Goal: Task Accomplishment & Management: Use online tool/utility

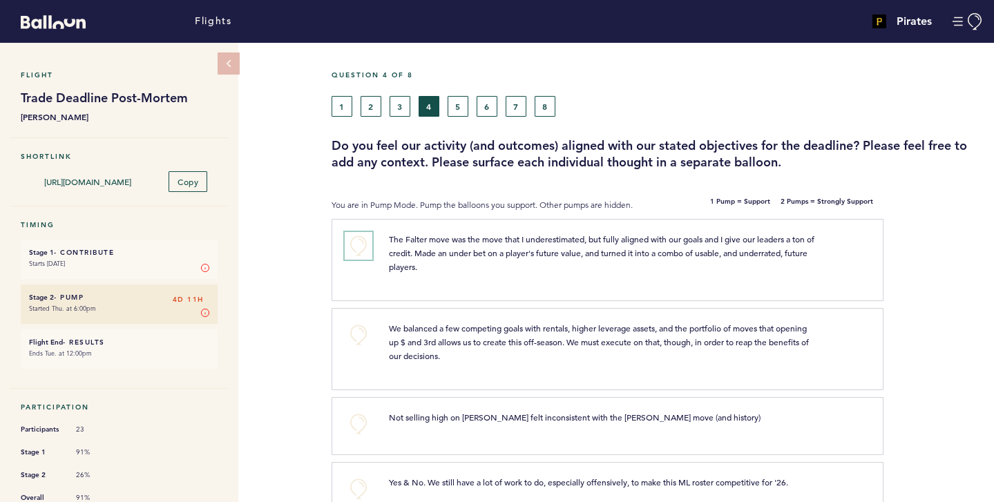
click at [364, 247] on button "+0" at bounding box center [359, 246] width 28 height 28
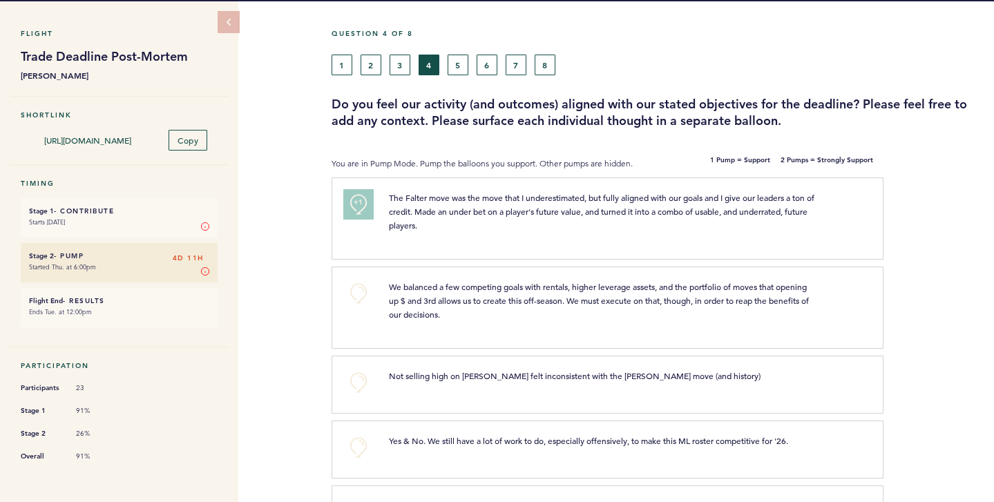
scroll to position [43, 0]
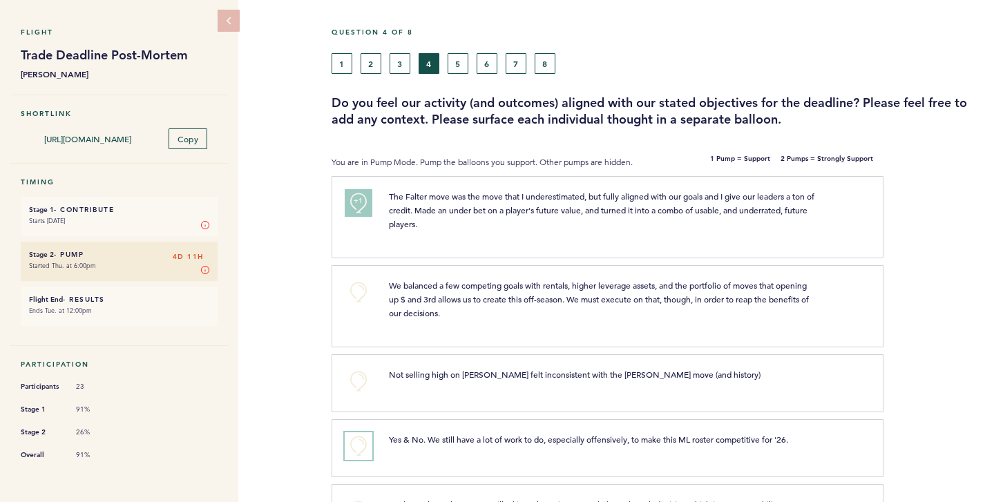
click at [352, 444] on button "+0" at bounding box center [359, 447] width 28 height 28
click at [350, 281] on button "+0" at bounding box center [359, 292] width 28 height 28
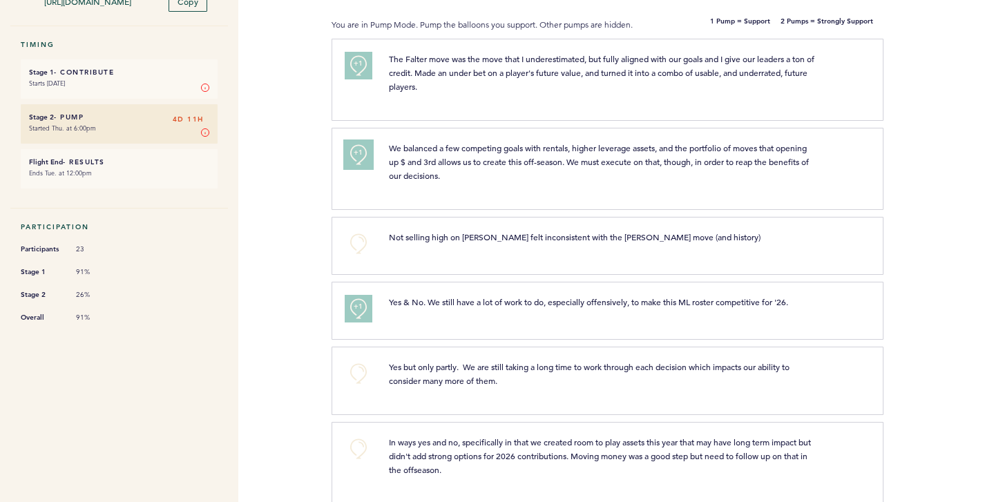
scroll to position [181, 0]
click at [355, 372] on button "+0" at bounding box center [359, 373] width 28 height 28
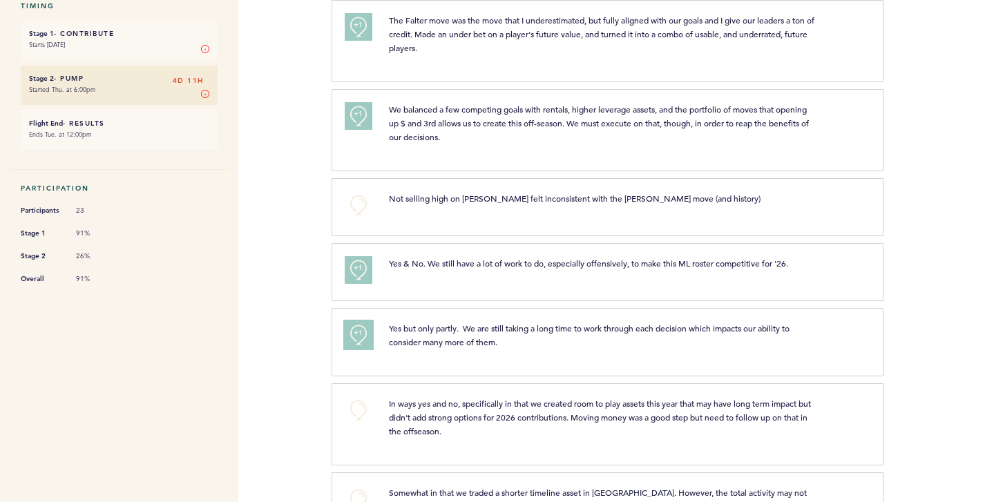
scroll to position [222, 0]
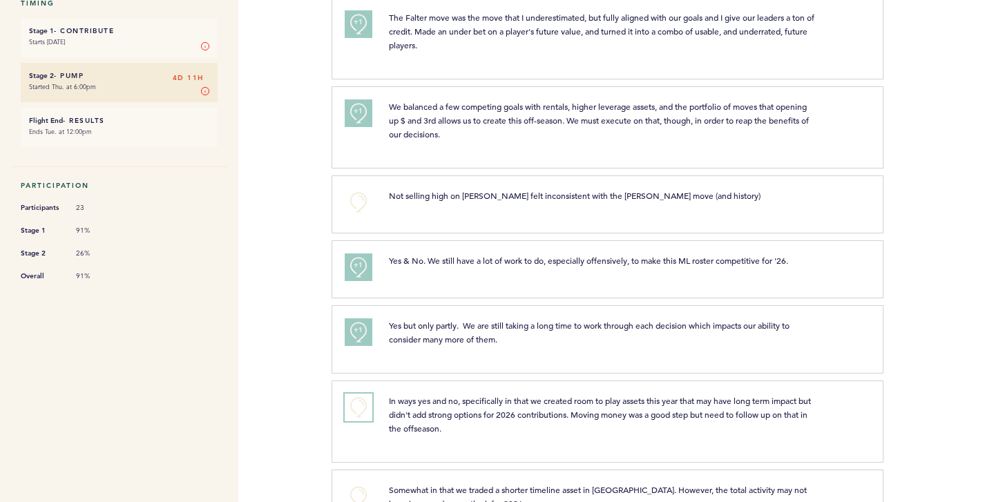
click at [361, 410] on button "+0" at bounding box center [359, 408] width 28 height 28
click at [361, 410] on span "+1" at bounding box center [359, 406] width 10 height 14
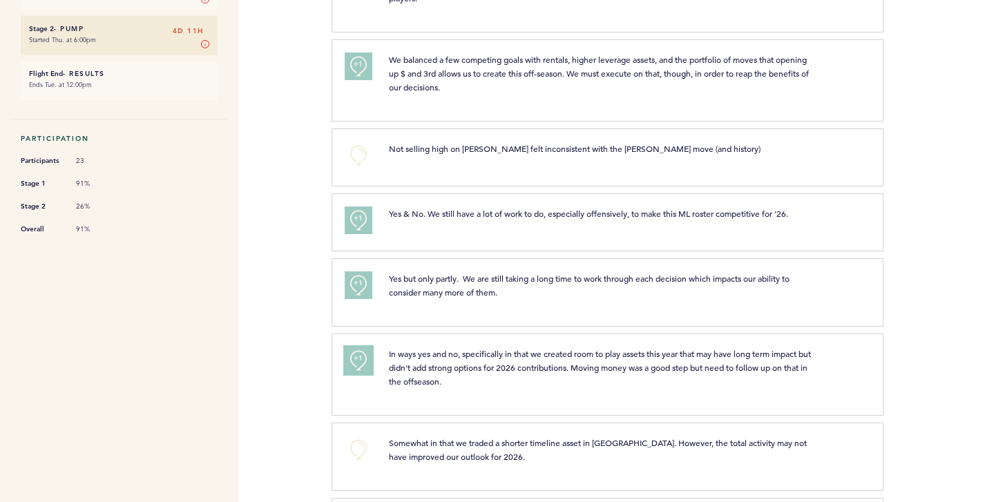
scroll to position [272, 0]
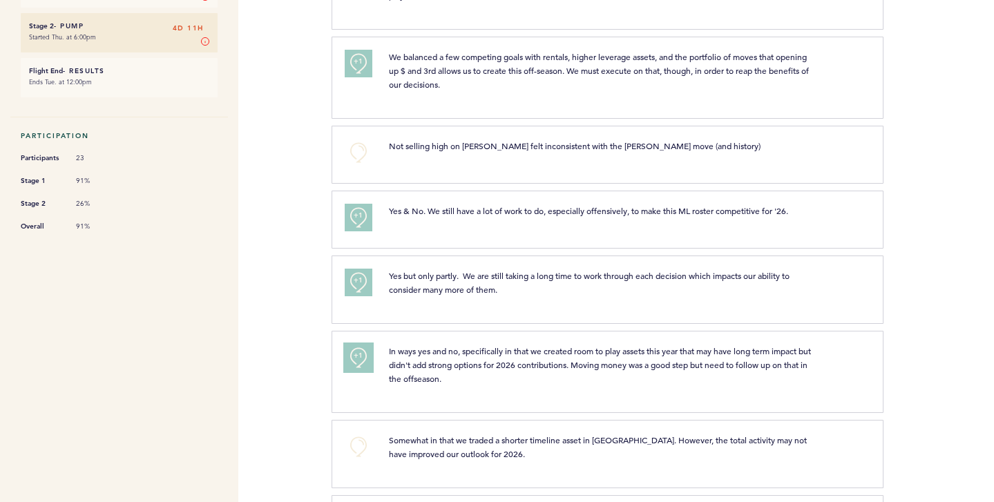
click at [352, 361] on button "+1" at bounding box center [359, 358] width 28 height 28
click at [352, 361] on button "+2" at bounding box center [359, 358] width 28 height 28
click at [352, 361] on button "+0" at bounding box center [359, 358] width 28 height 28
click at [352, 361] on button "+1" at bounding box center [359, 358] width 28 height 28
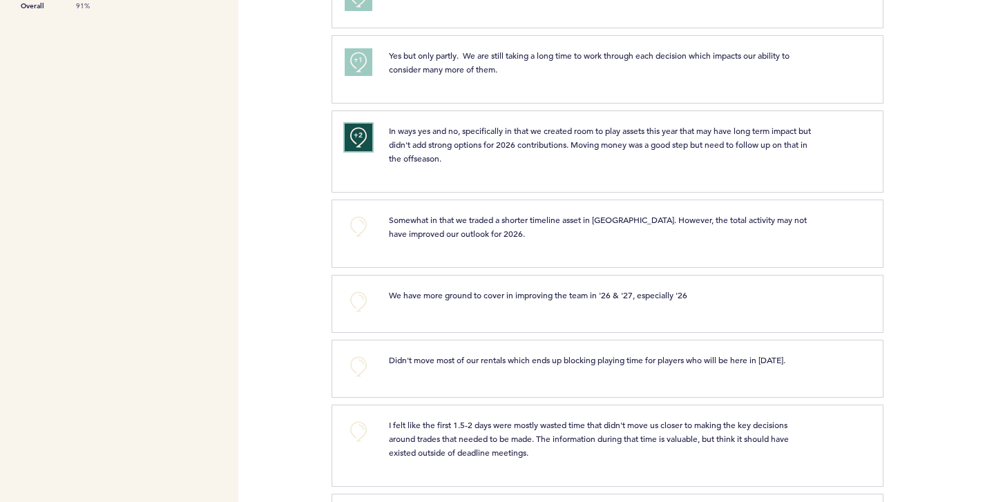
scroll to position [497, 0]
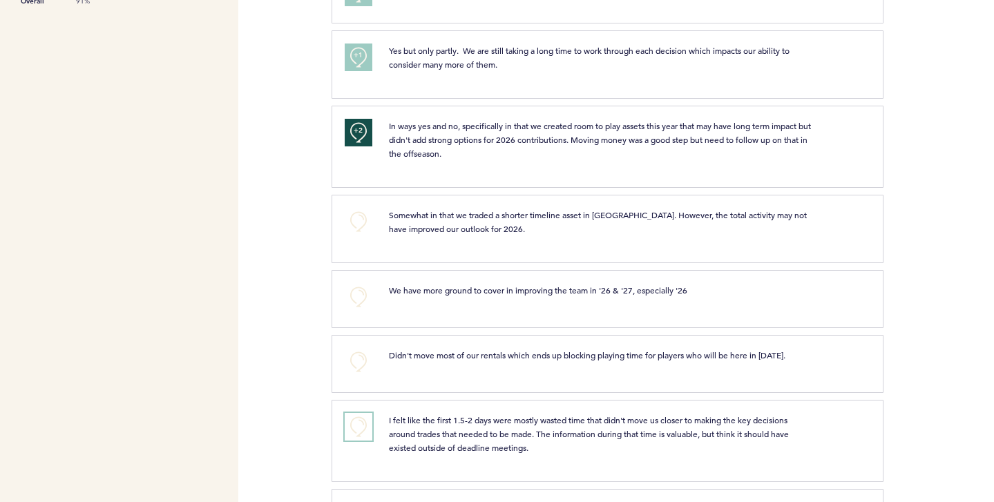
click at [358, 431] on button "+0" at bounding box center [359, 427] width 28 height 28
click at [358, 431] on span "+1" at bounding box center [359, 425] width 10 height 14
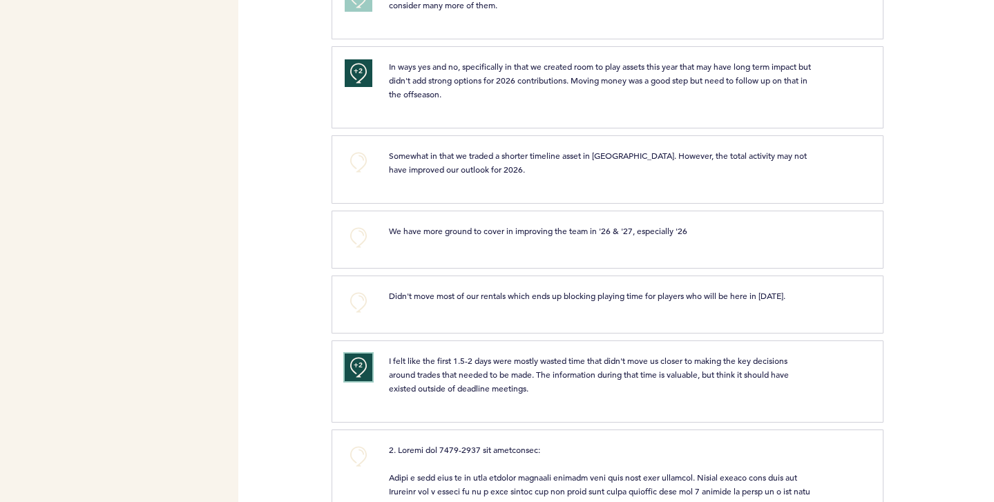
scroll to position [0, 0]
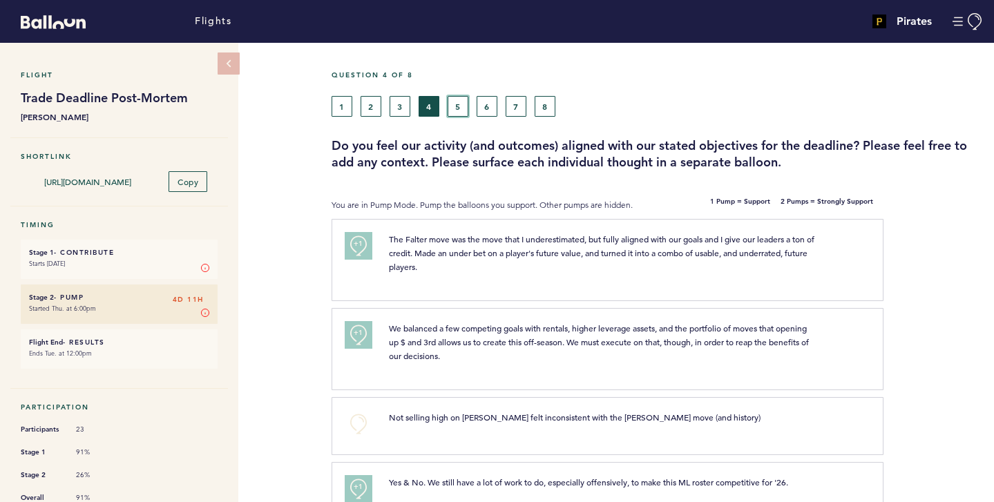
click at [468, 112] on button "5" at bounding box center [458, 106] width 21 height 21
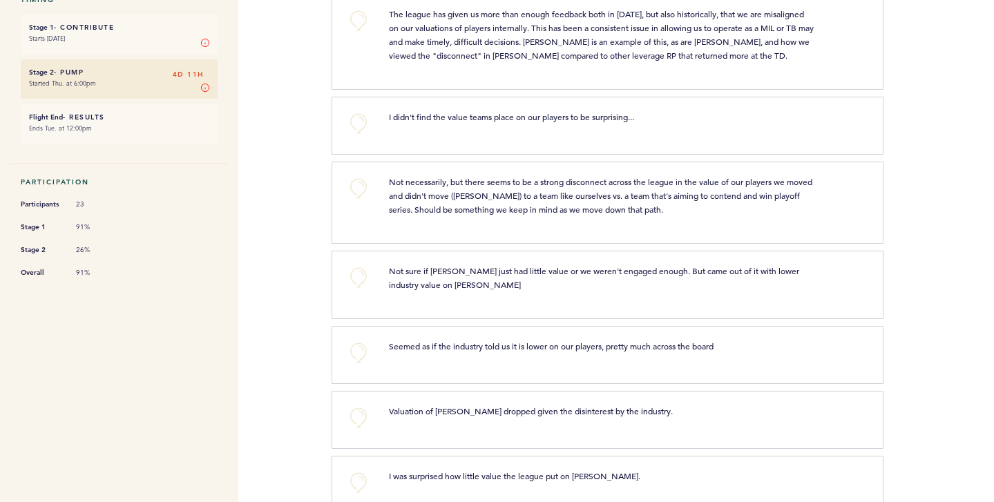
scroll to position [226, 0]
click at [356, 350] on button "+0" at bounding box center [359, 353] width 28 height 28
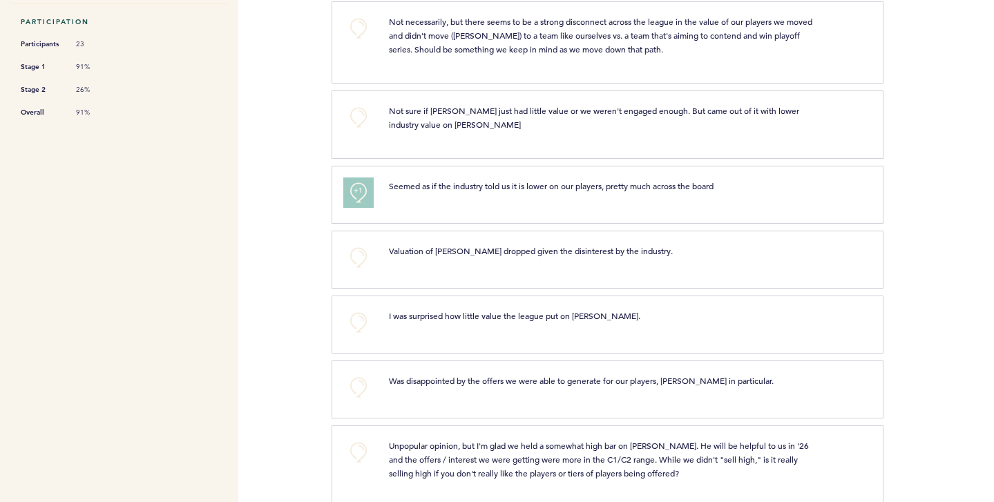
scroll to position [391, 0]
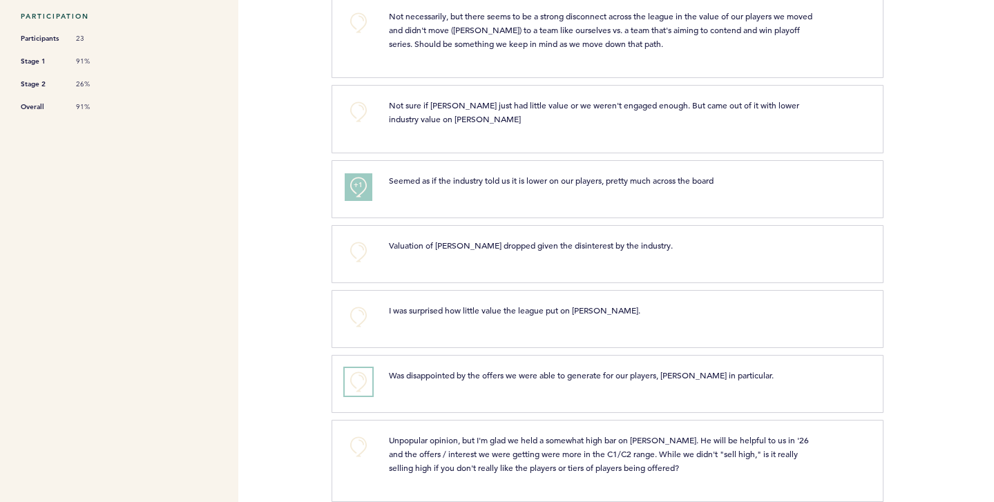
click at [359, 380] on button "+0" at bounding box center [359, 382] width 28 height 28
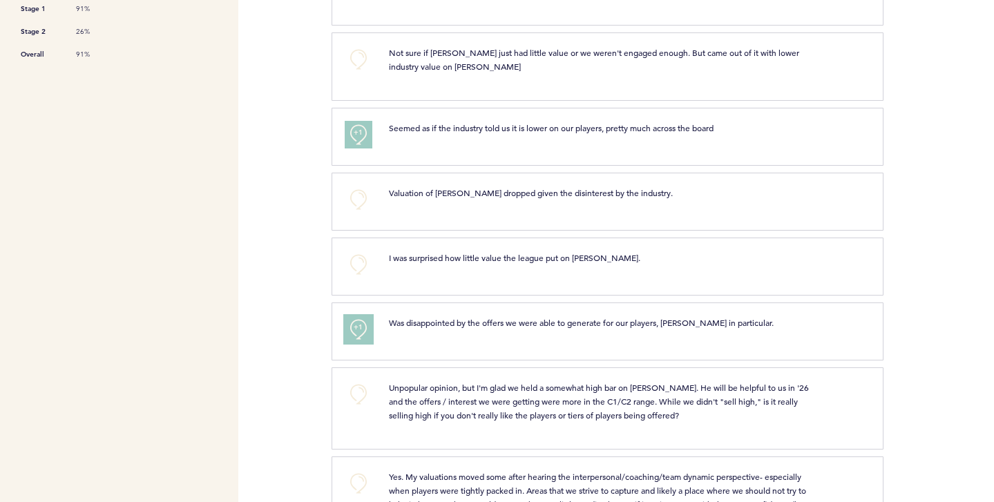
scroll to position [453, 0]
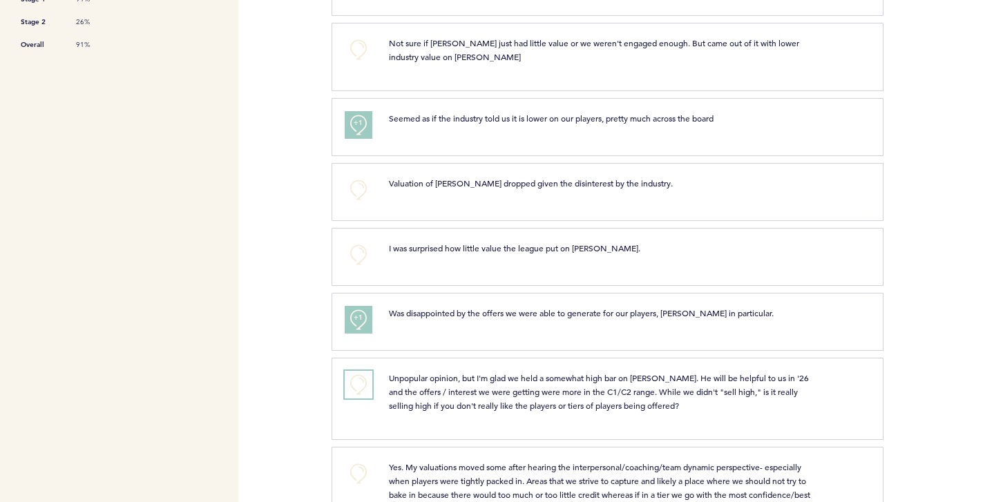
click at [354, 391] on button "+0" at bounding box center [359, 385] width 28 height 28
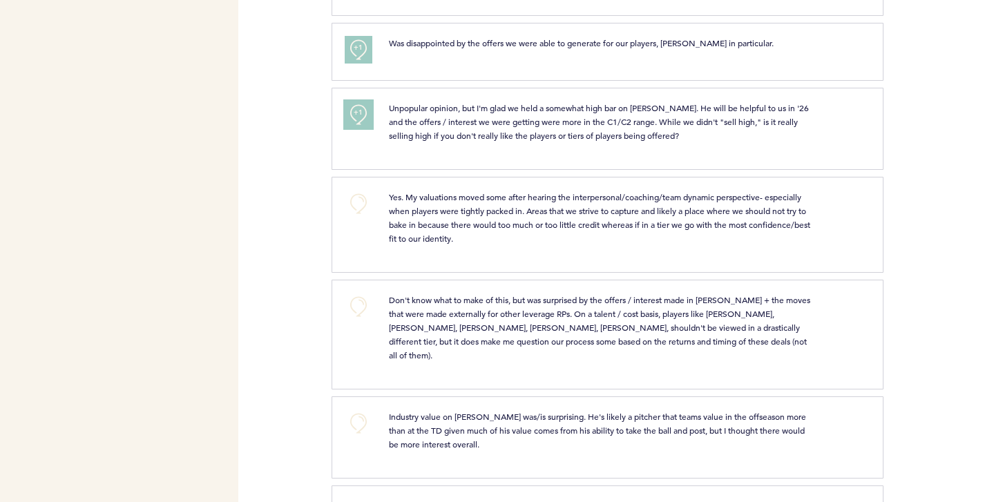
scroll to position [726, 0]
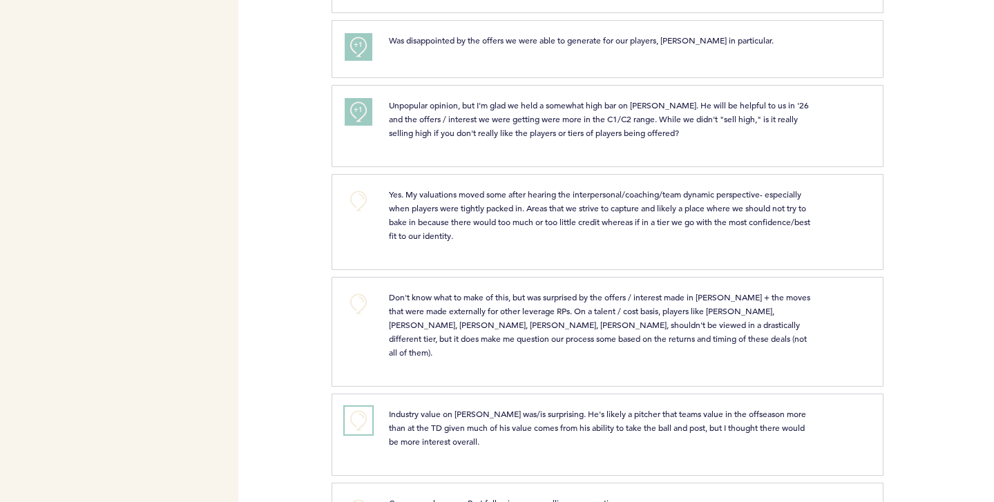
click at [358, 407] on button "+0" at bounding box center [359, 421] width 28 height 28
click at [358, 412] on span "+1" at bounding box center [359, 419] width 10 height 14
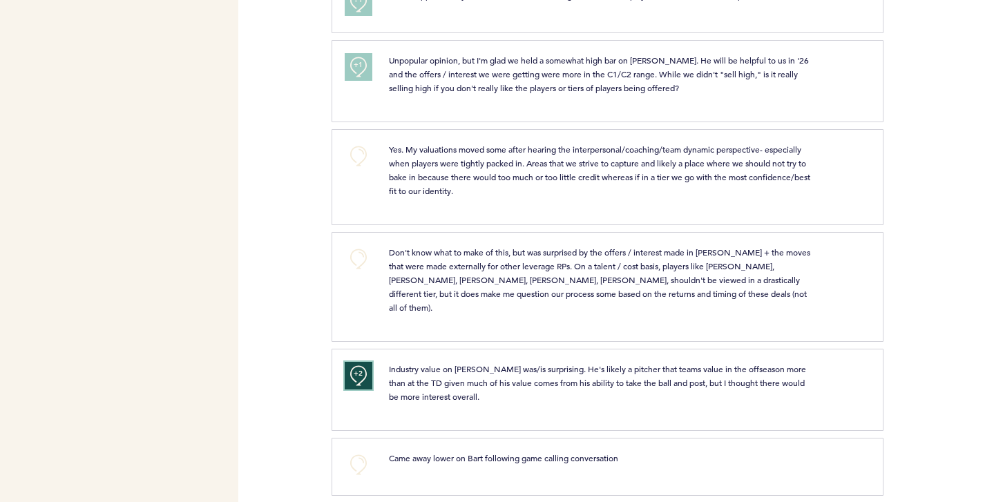
scroll to position [770, 0]
click at [354, 256] on button "+0" at bounding box center [359, 260] width 28 height 28
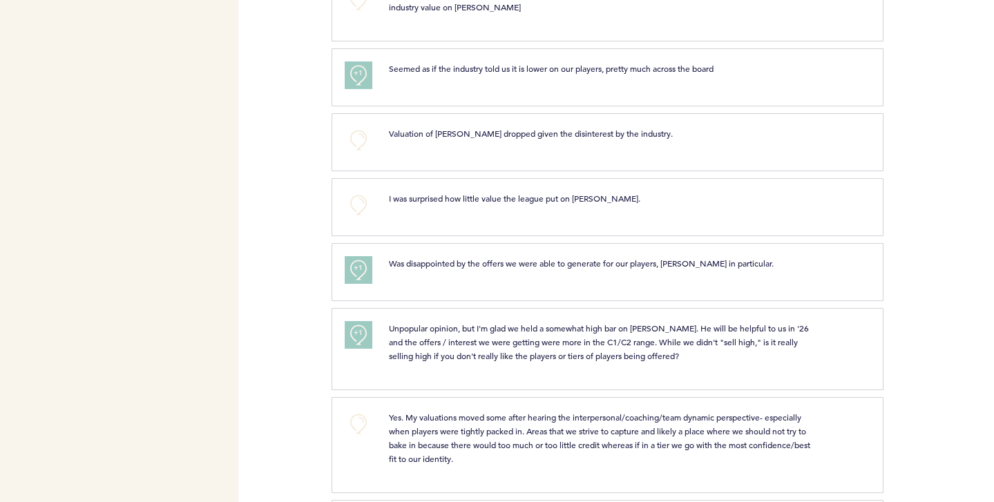
scroll to position [0, 0]
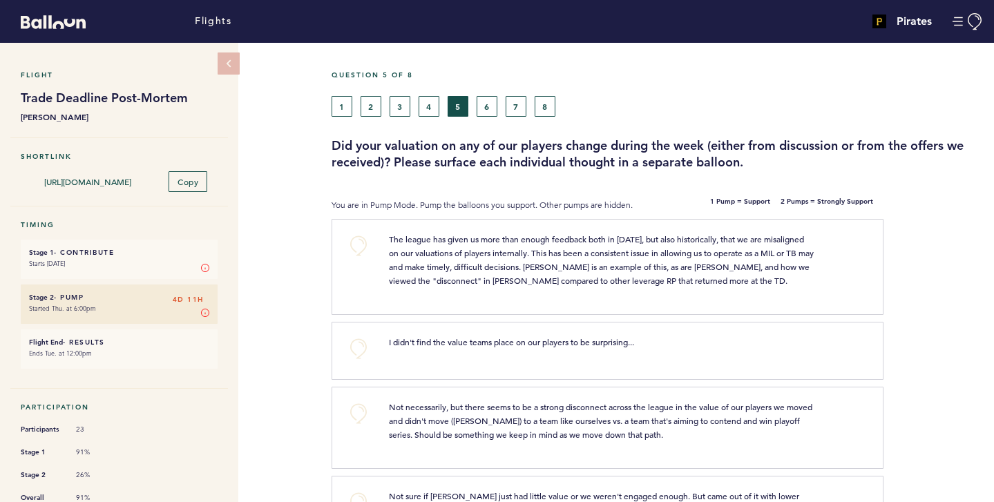
click at [475, 104] on div "1 2 3 4 5 6 7 8" at bounding box center [574, 106] width 484 height 21
click at [482, 106] on button "6" at bounding box center [487, 106] width 21 height 21
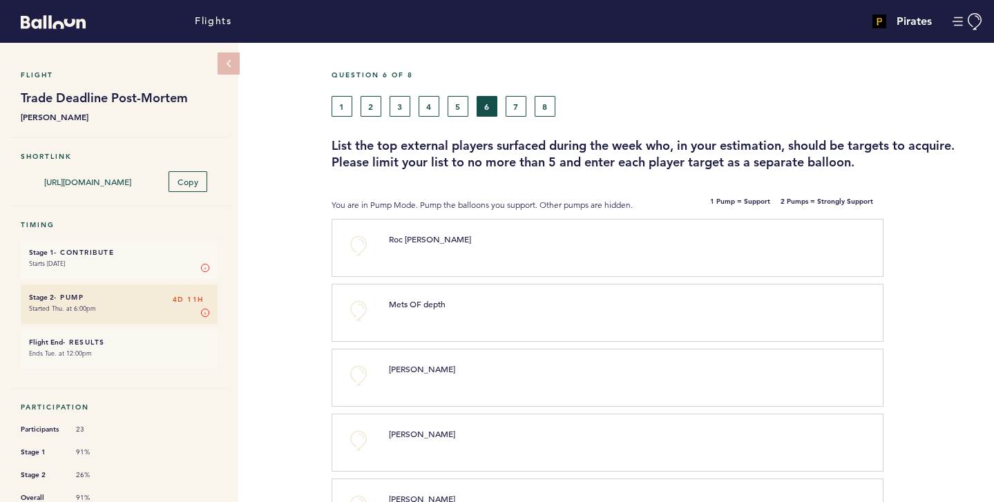
click at [464, 147] on h3 "List the top external players surfaced during the week who, in your estimation,…" at bounding box center [658, 154] width 652 height 33
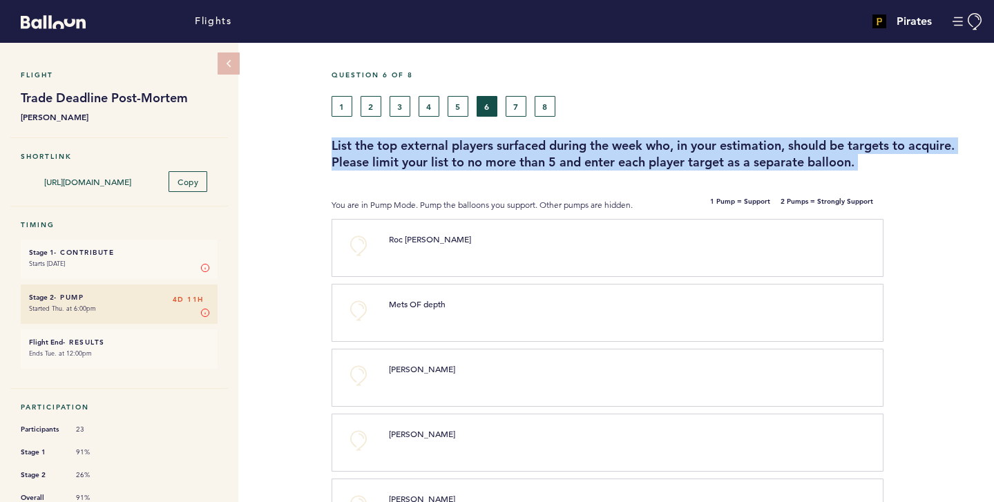
click at [464, 147] on h3 "List the top external players surfaced during the week who, in your estimation,…" at bounding box center [658, 154] width 652 height 33
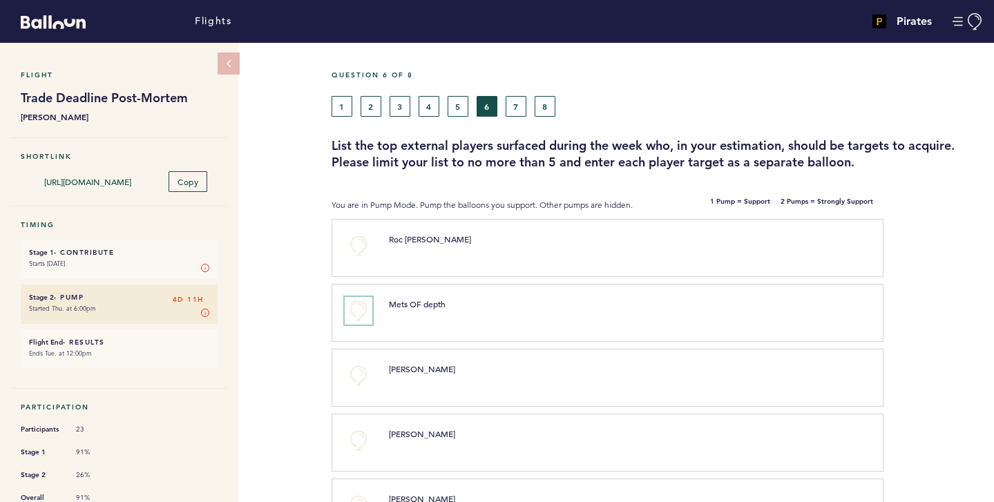
click at [366, 312] on button "+0" at bounding box center [359, 311] width 28 height 28
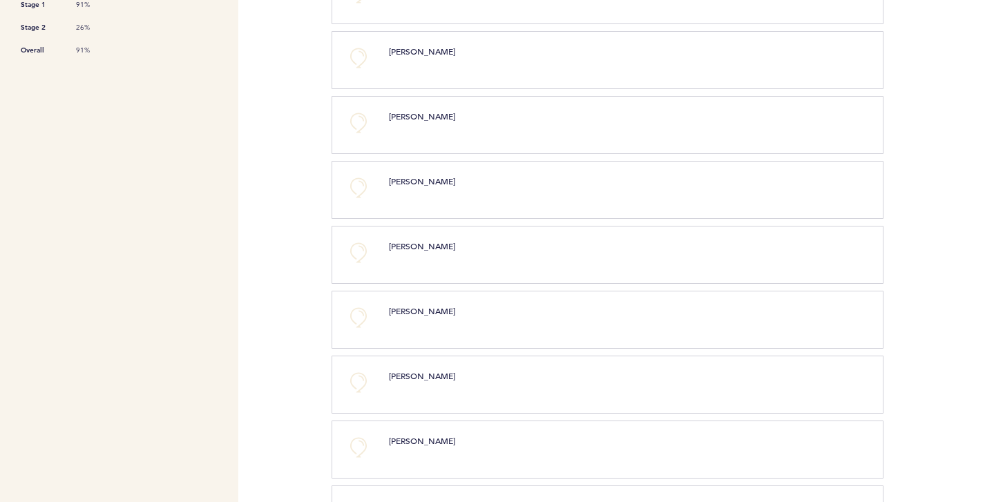
scroll to position [448, 0]
click at [357, 446] on button "+0" at bounding box center [359, 447] width 28 height 28
click at [357, 446] on span "+1" at bounding box center [359, 445] width 10 height 14
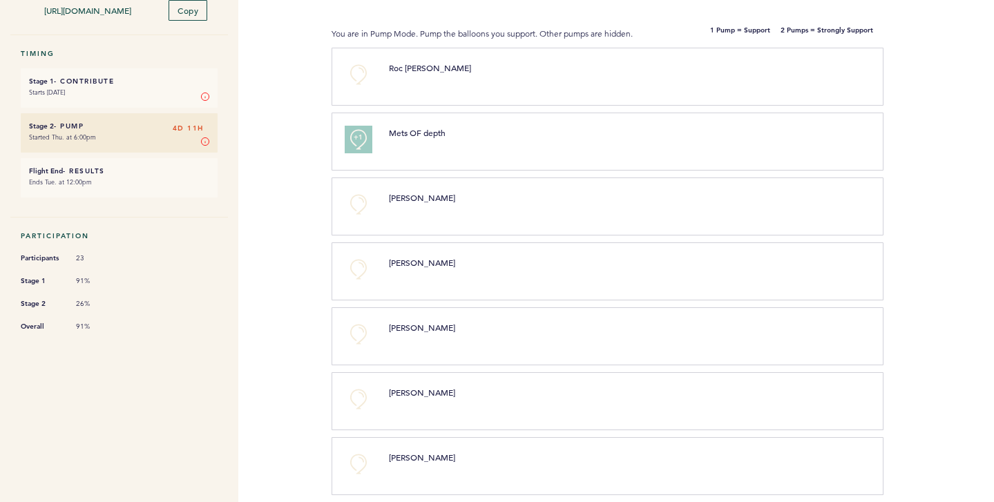
scroll to position [169, 0]
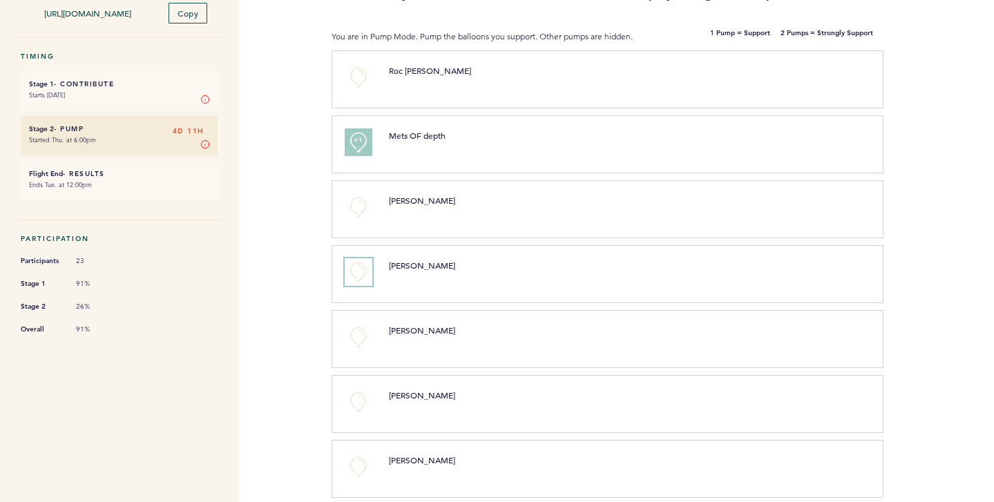
click at [365, 268] on button "+0" at bounding box center [359, 272] width 28 height 28
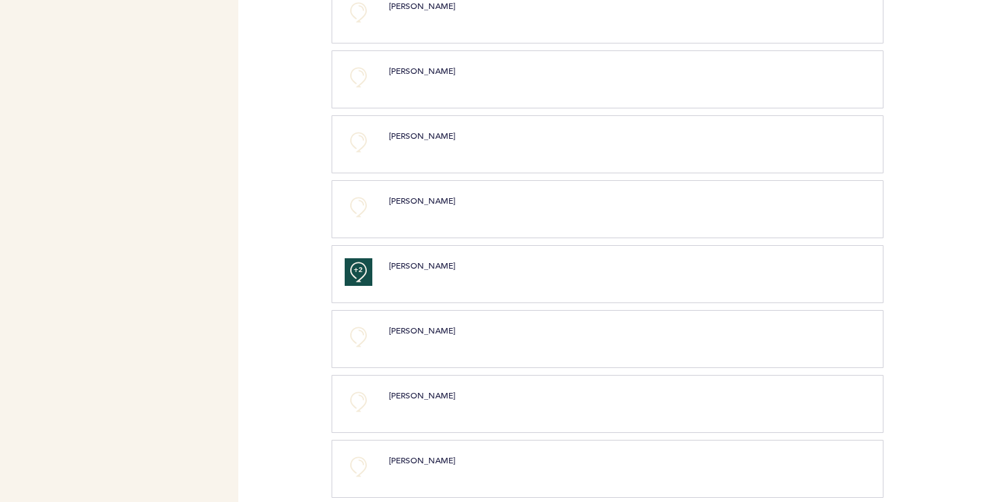
scroll to position [628, 0]
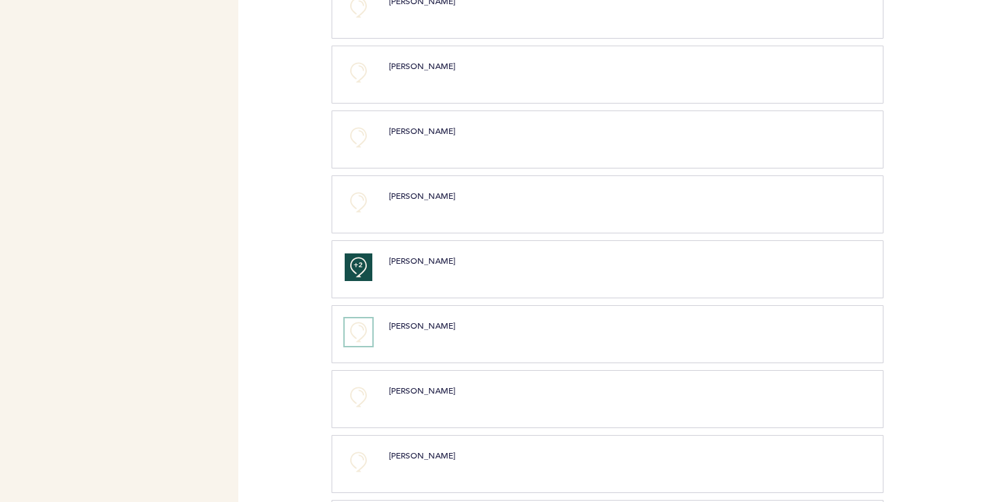
click at [354, 329] on button "+0" at bounding box center [359, 333] width 28 height 28
click at [363, 395] on button "+0" at bounding box center [359, 398] width 28 height 28
click at [363, 395] on button "+1" at bounding box center [359, 398] width 28 height 28
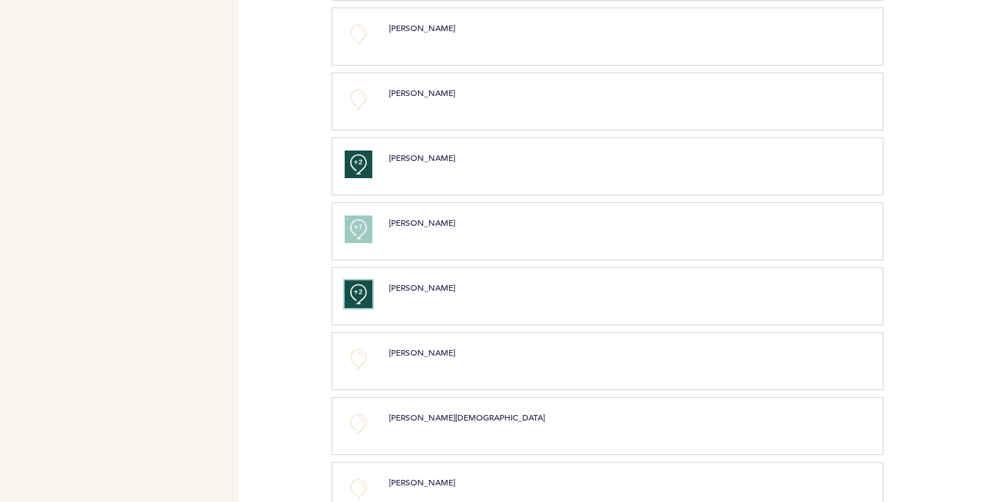
scroll to position [732, 0]
click at [360, 349] on button "+0" at bounding box center [359, 358] width 28 height 28
click at [0, 0] on span "+0" at bounding box center [0, 0] width 0 height 0
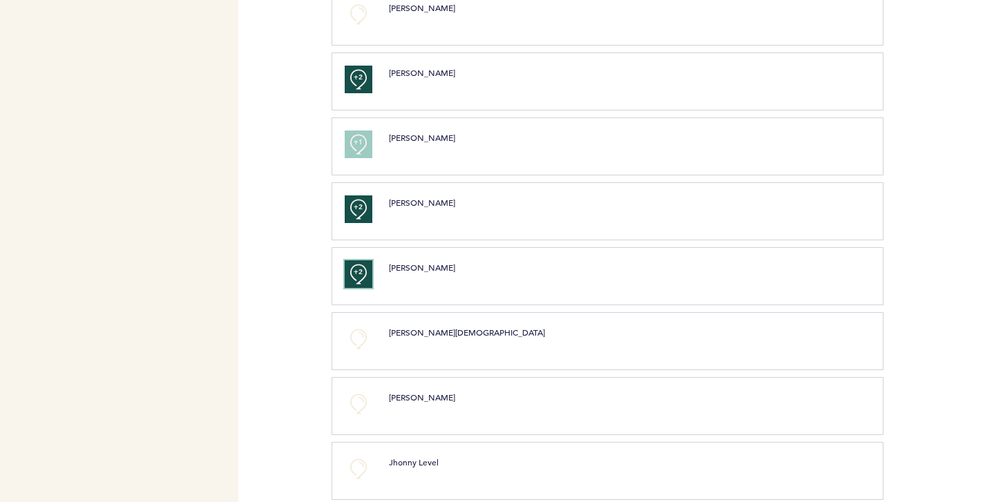
scroll to position [826, 0]
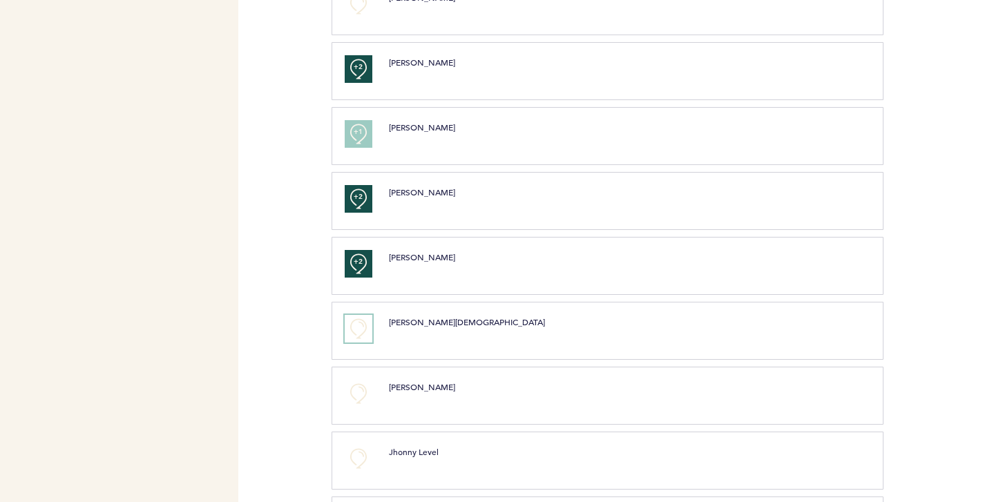
click at [354, 324] on button "+0" at bounding box center [359, 329] width 28 height 28
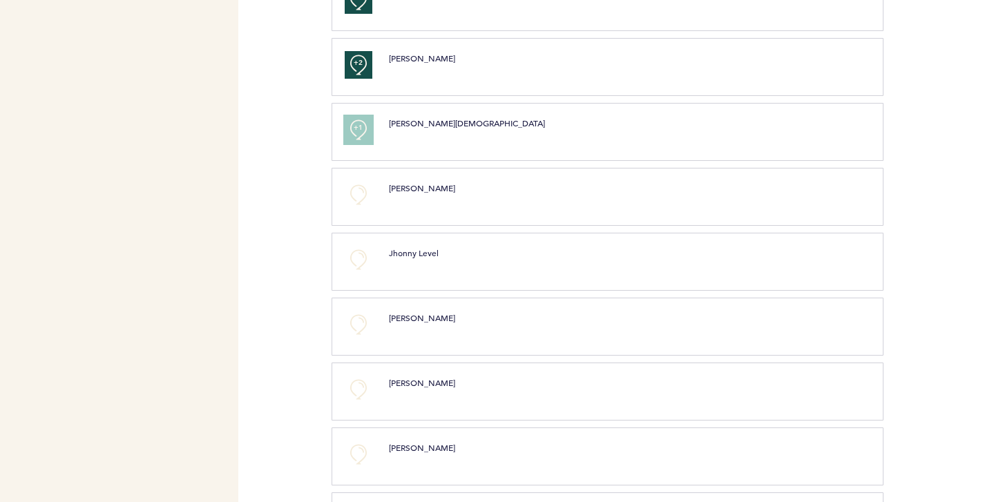
scroll to position [1031, 0]
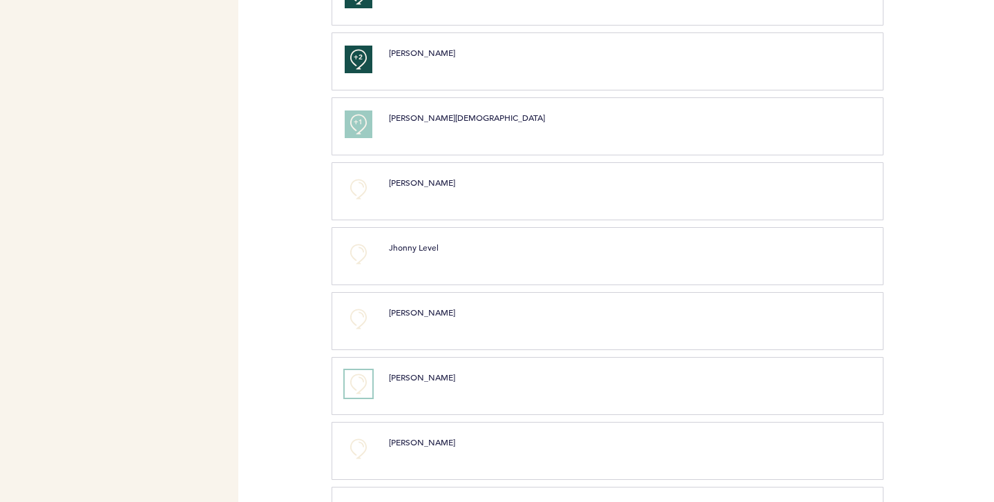
click at [361, 381] on button "+0" at bounding box center [359, 384] width 28 height 28
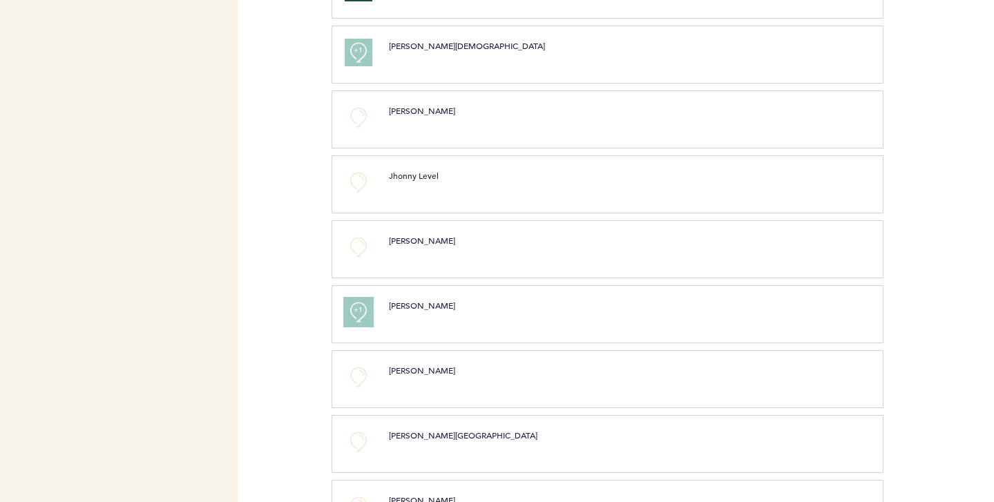
scroll to position [1107, 0]
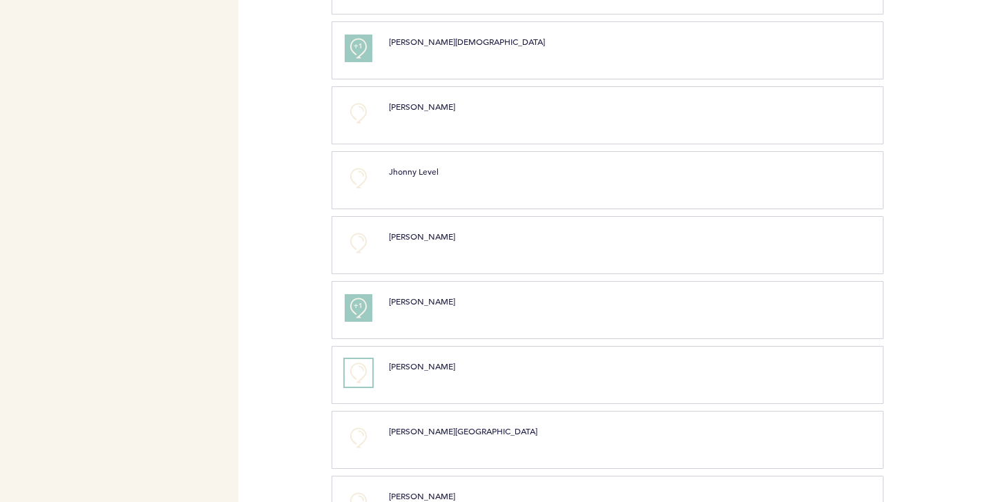
click at [355, 375] on button "+0" at bounding box center [359, 373] width 28 height 28
click at [355, 375] on span "+1" at bounding box center [359, 371] width 10 height 14
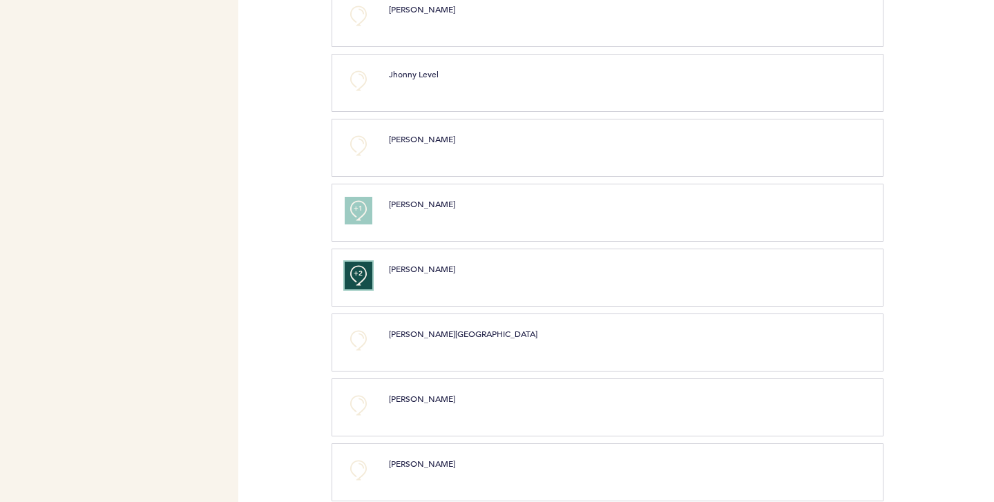
scroll to position [1209, 0]
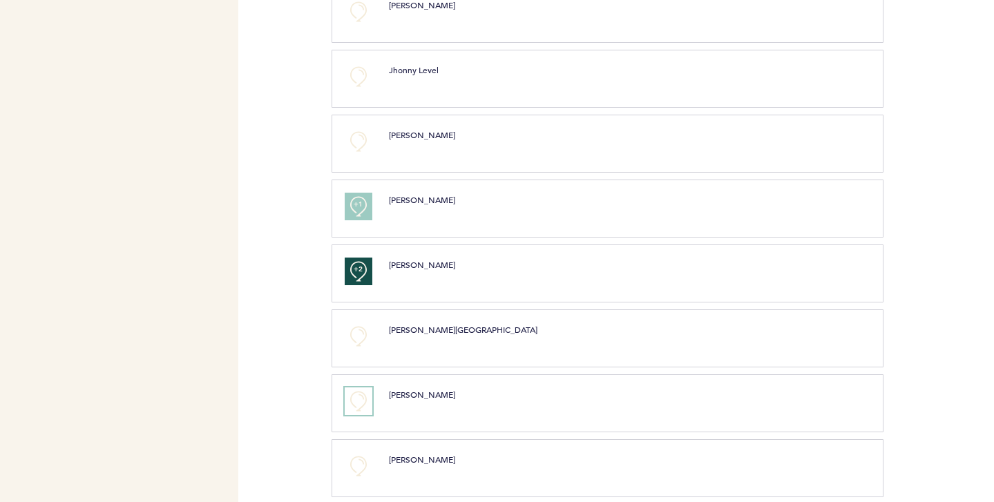
click at [354, 395] on button "+0" at bounding box center [359, 402] width 28 height 28
click at [352, 344] on button "+0" at bounding box center [359, 337] width 28 height 28
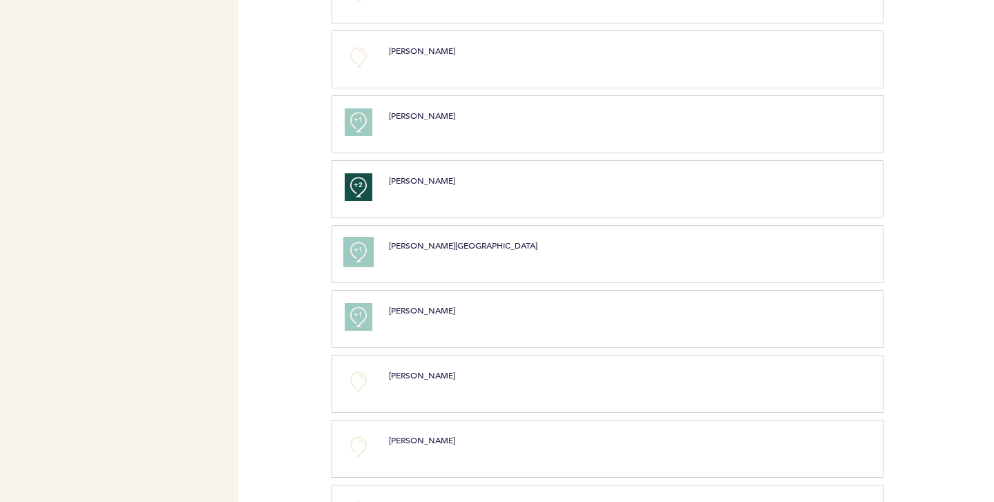
scroll to position [1294, 0]
click at [350, 254] on button "+1" at bounding box center [359, 251] width 28 height 28
click at [350, 254] on button "+2" at bounding box center [359, 251] width 28 height 28
click at [350, 254] on button "+0" at bounding box center [359, 251] width 28 height 28
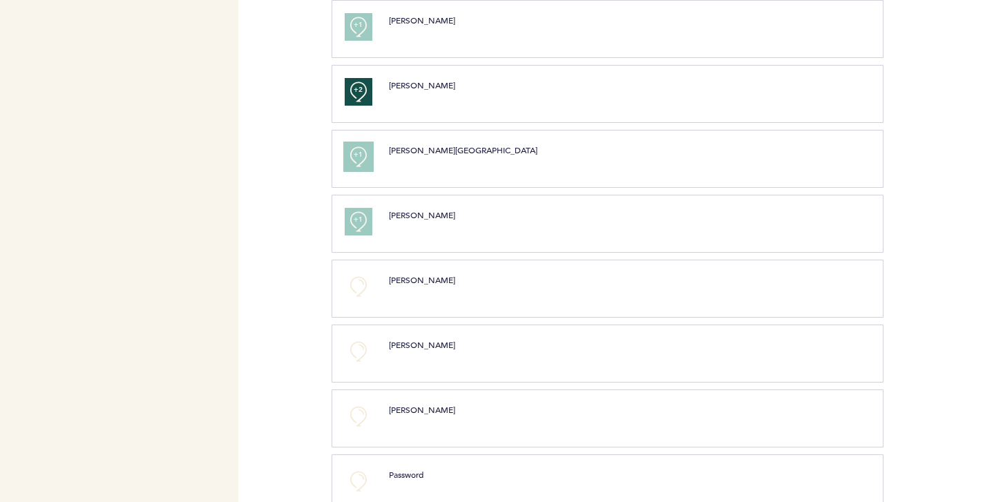
scroll to position [1388, 0]
click at [356, 346] on button "+0" at bounding box center [359, 352] width 28 height 28
click at [356, 346] on span "+1" at bounding box center [359, 350] width 10 height 14
click at [356, 417] on button "+0" at bounding box center [359, 417] width 28 height 28
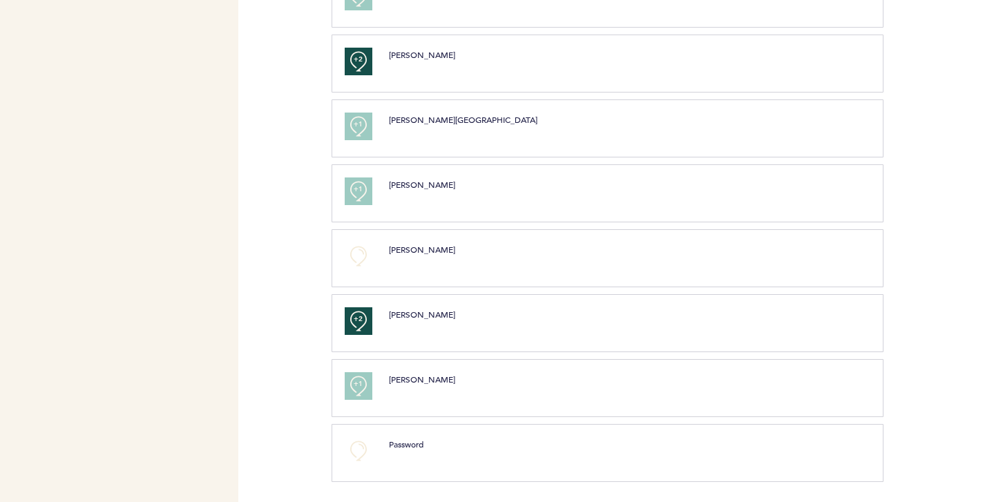
click at [366, 465] on div "+0 Password clear submit" at bounding box center [608, 453] width 552 height 58
click at [360, 458] on button "+0" at bounding box center [359, 451] width 28 height 28
click at [360, 458] on button "+1" at bounding box center [359, 451] width 28 height 28
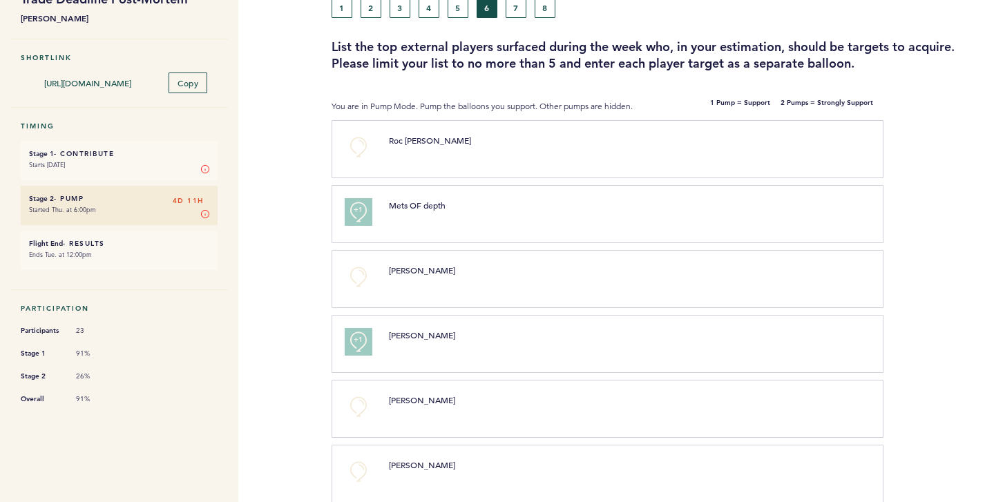
scroll to position [0, 0]
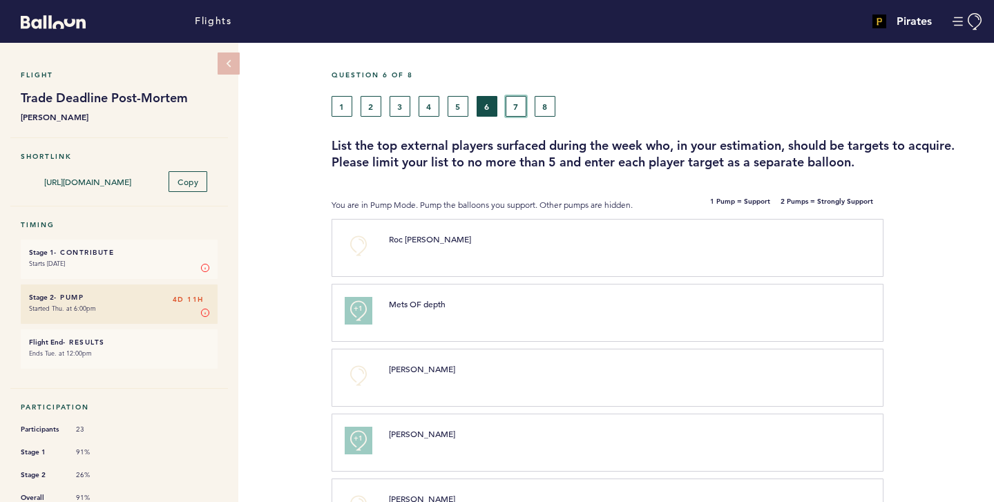
click at [513, 106] on button "7" at bounding box center [516, 106] width 21 height 21
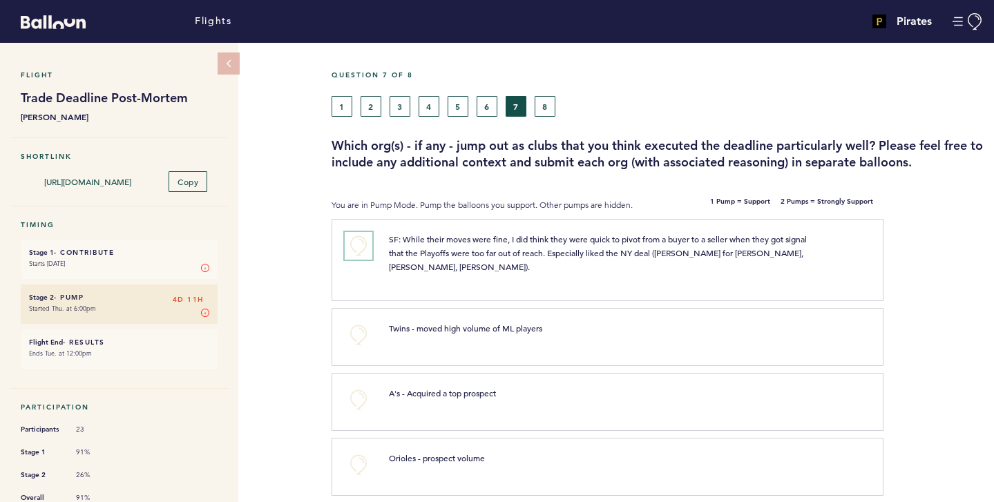
click at [368, 247] on button "+0" at bounding box center [359, 246] width 28 height 28
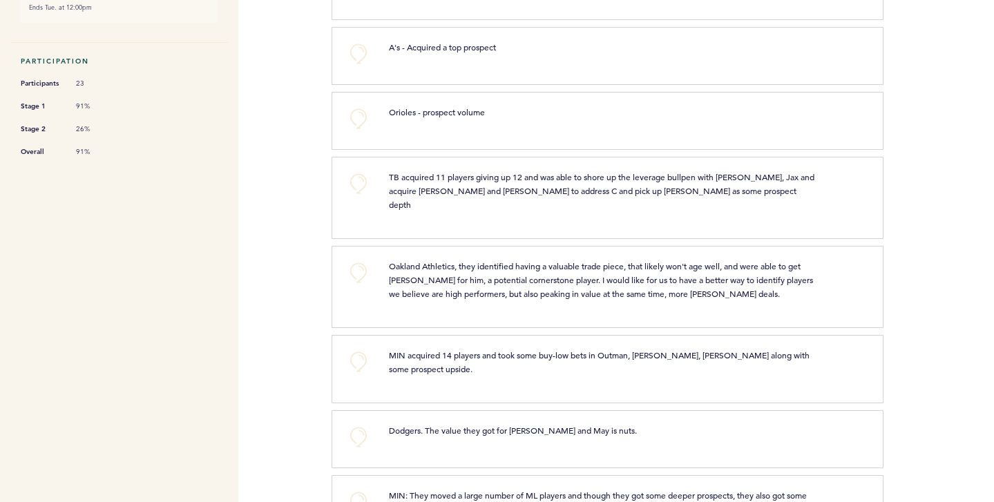
scroll to position [353, 0]
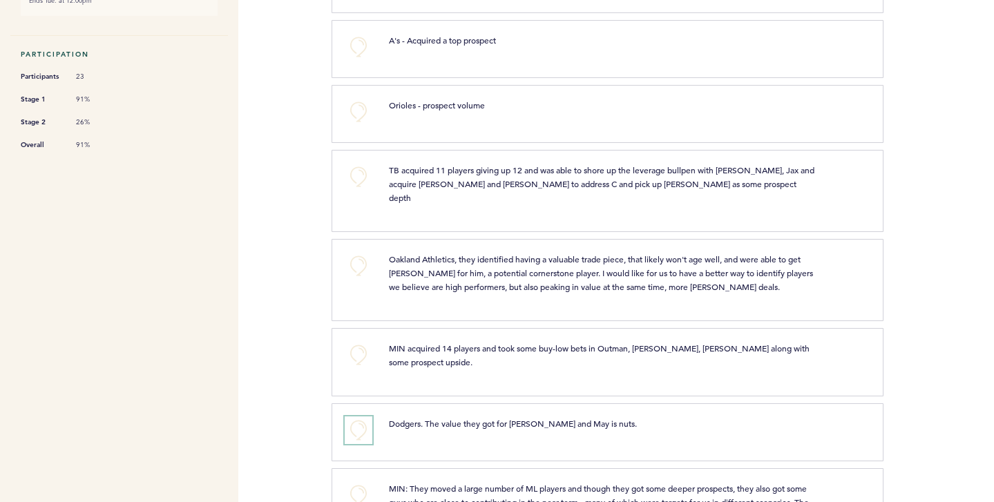
click at [355, 417] on button "+0" at bounding box center [359, 431] width 28 height 28
click at [361, 422] on span "+1" at bounding box center [359, 429] width 10 height 14
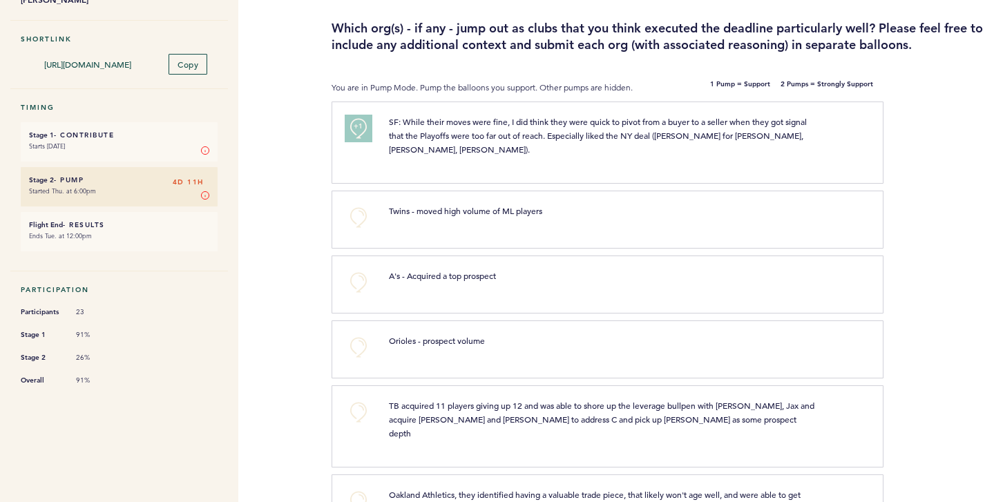
scroll to position [0, 0]
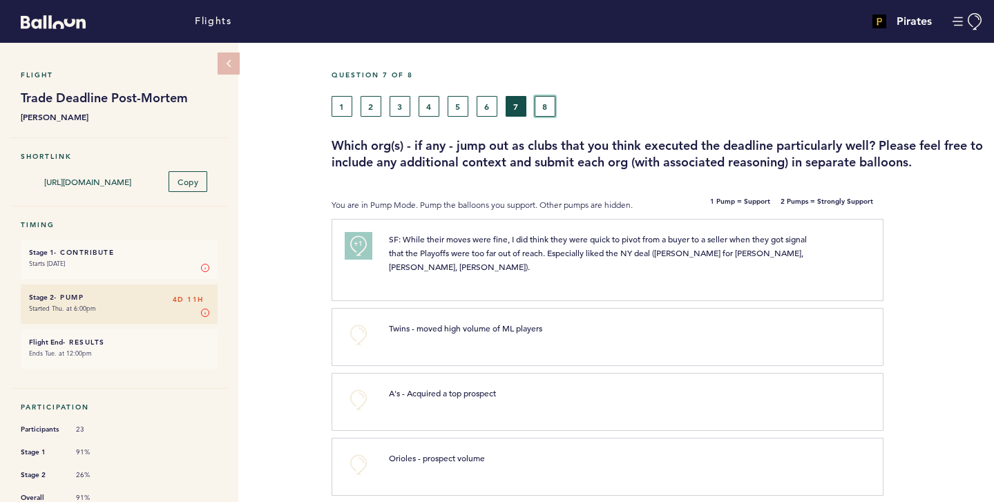
click at [540, 111] on button "8" at bounding box center [545, 106] width 21 height 21
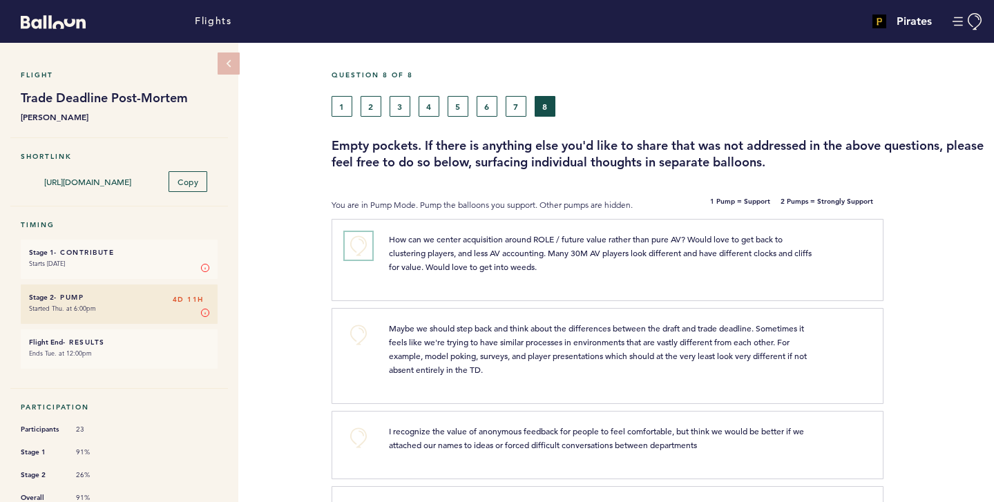
click at [356, 244] on button "+0" at bounding box center [359, 246] width 28 height 28
click at [356, 244] on span "+1" at bounding box center [359, 244] width 10 height 14
click at [348, 339] on button "+0" at bounding box center [359, 335] width 28 height 28
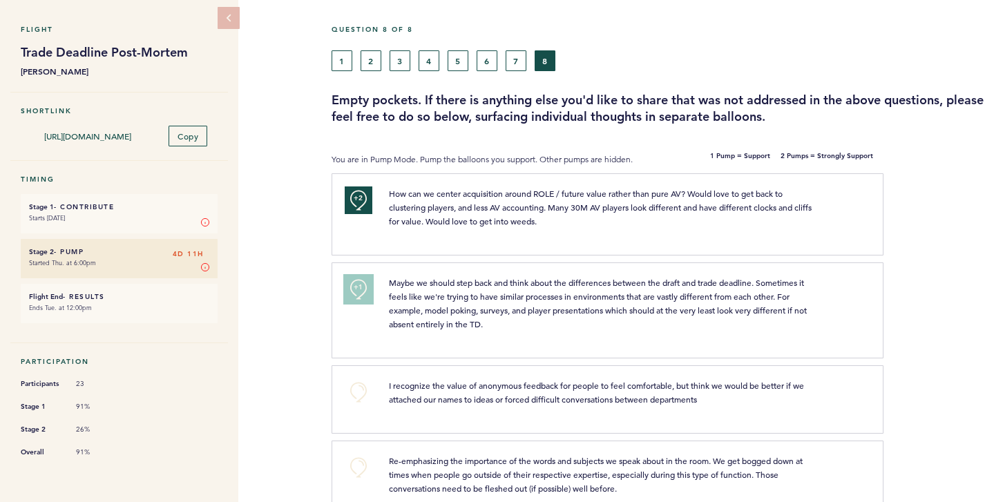
scroll to position [49, 0]
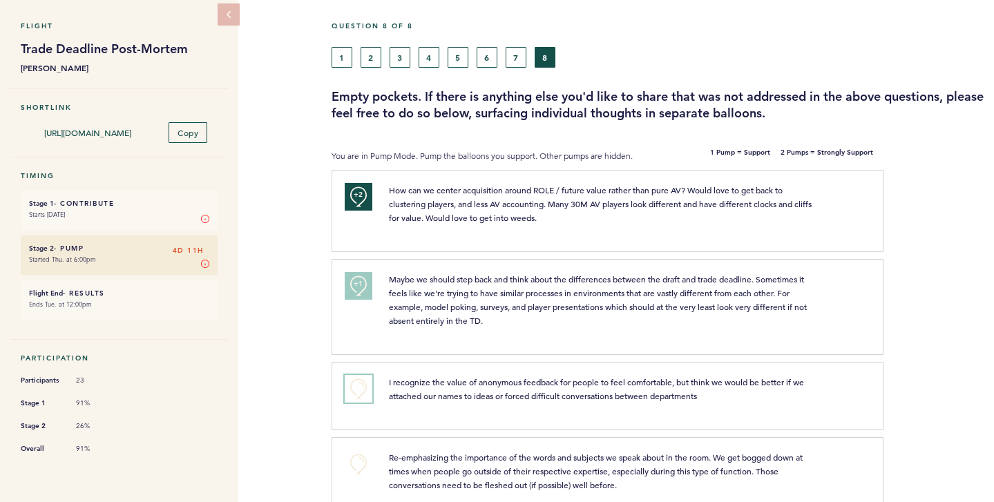
click at [359, 389] on button "+0" at bounding box center [359, 389] width 28 height 28
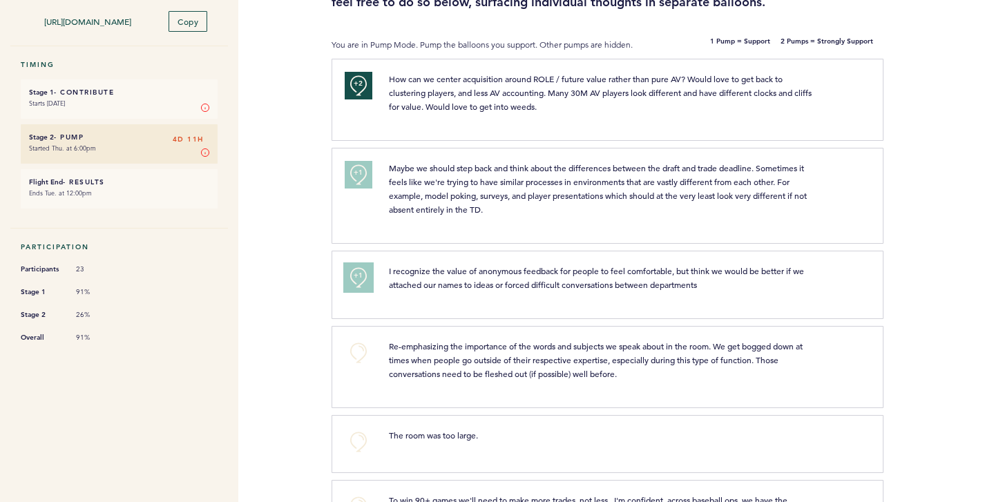
scroll to position [170, 0]
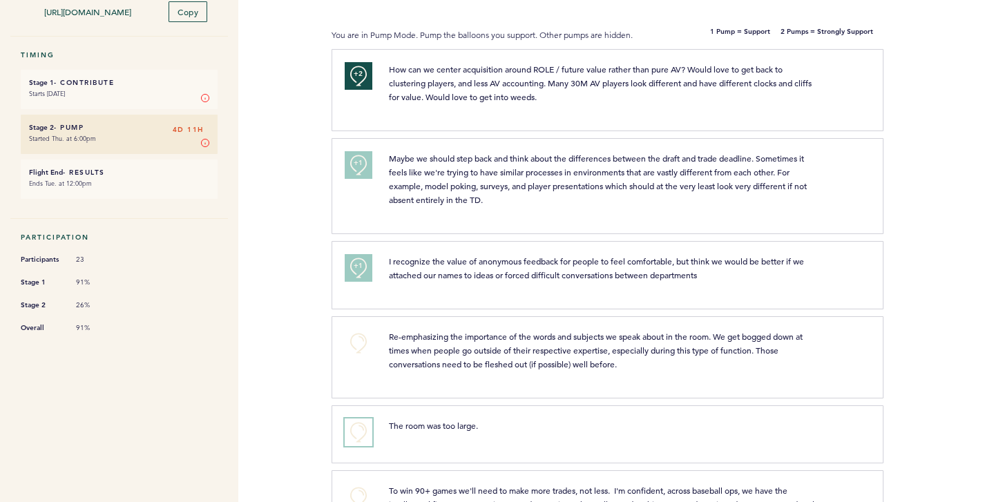
click at [354, 444] on button "+0" at bounding box center [359, 433] width 28 height 28
click at [354, 444] on button "+1" at bounding box center [359, 433] width 28 height 28
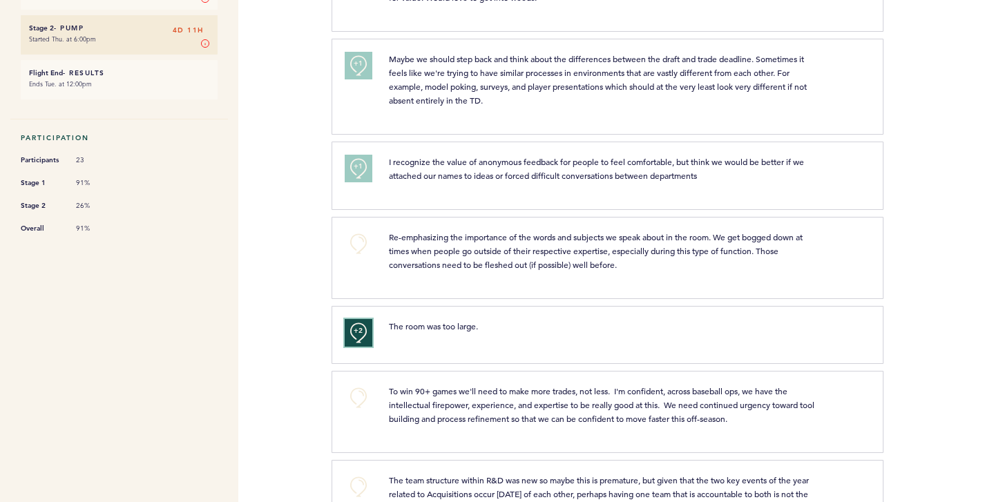
scroll to position [272, 0]
click at [350, 399] on button "+0" at bounding box center [359, 396] width 28 height 28
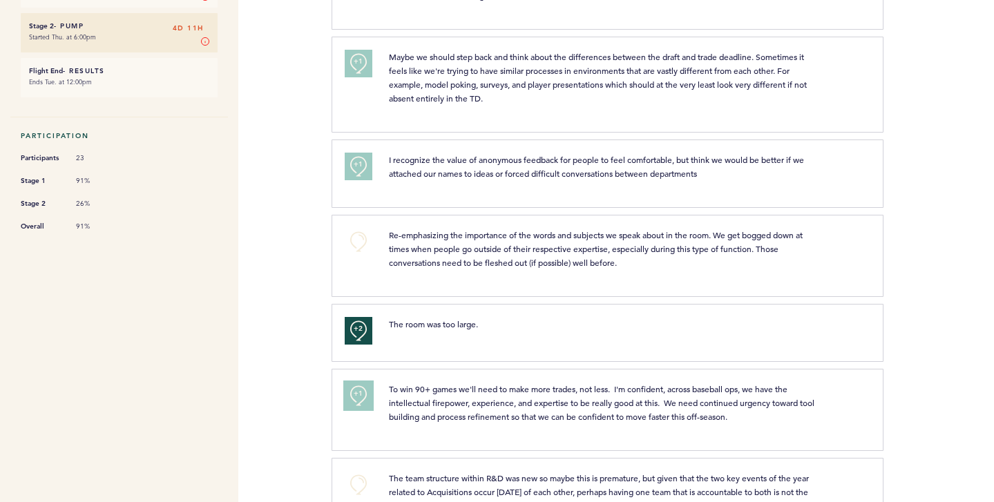
click at [350, 399] on button "+1" at bounding box center [359, 396] width 28 height 28
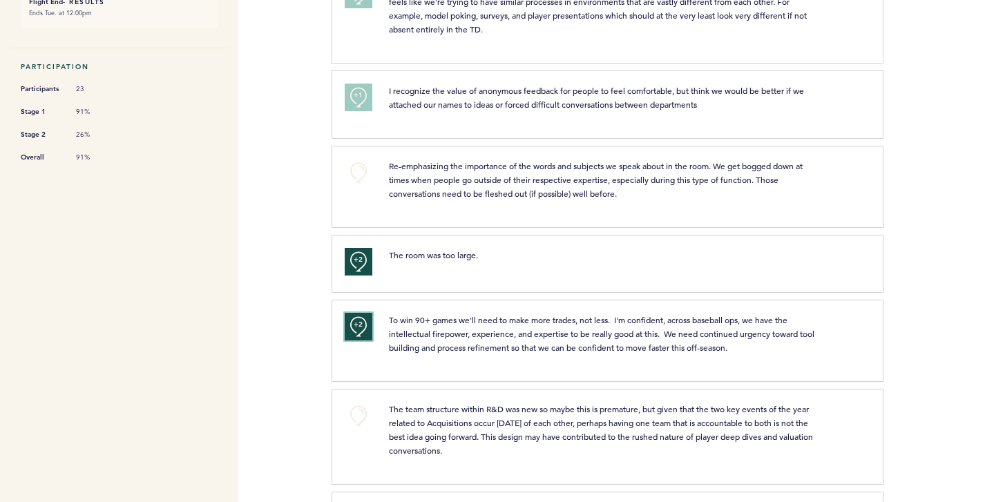
scroll to position [350, 0]
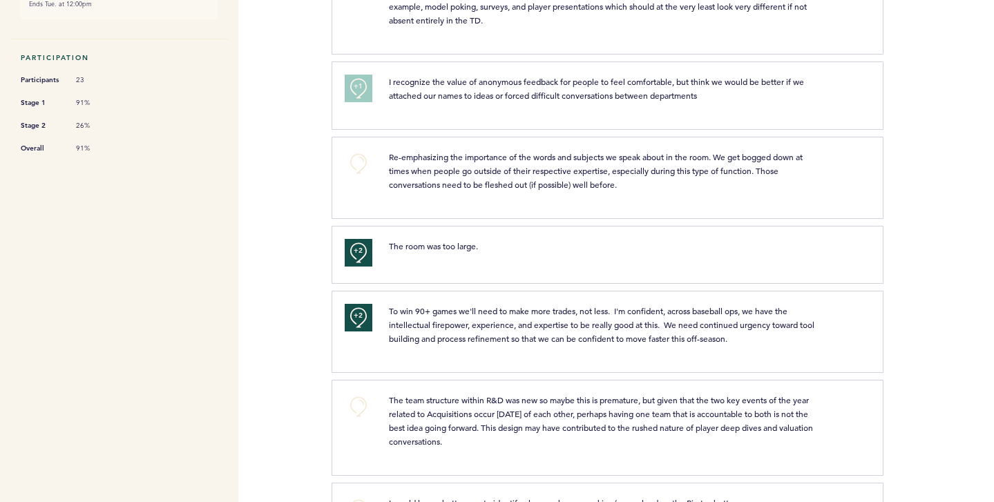
click at [349, 392] on div "+0 The team structure within R&D was new so maybe this is premature, but given …" at bounding box center [608, 428] width 552 height 96
click at [358, 417] on button "+0" at bounding box center [359, 407] width 28 height 28
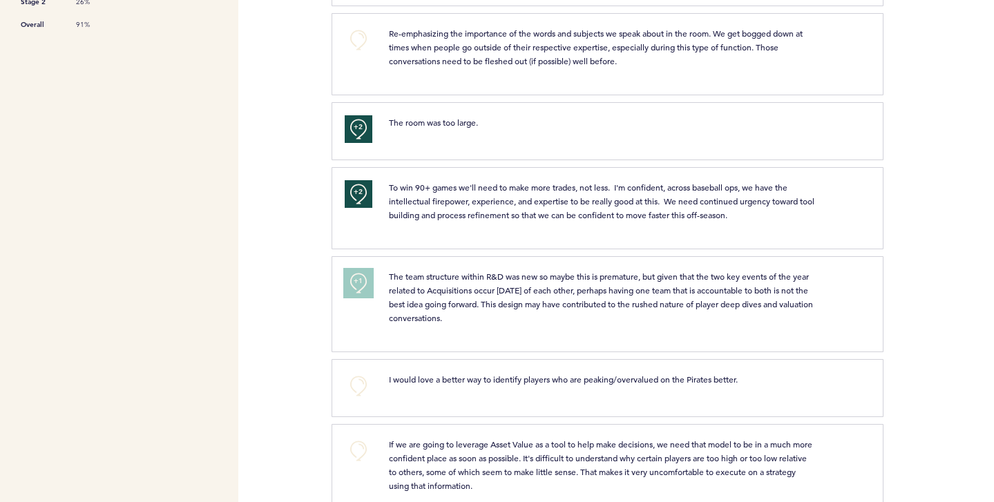
scroll to position [477, 0]
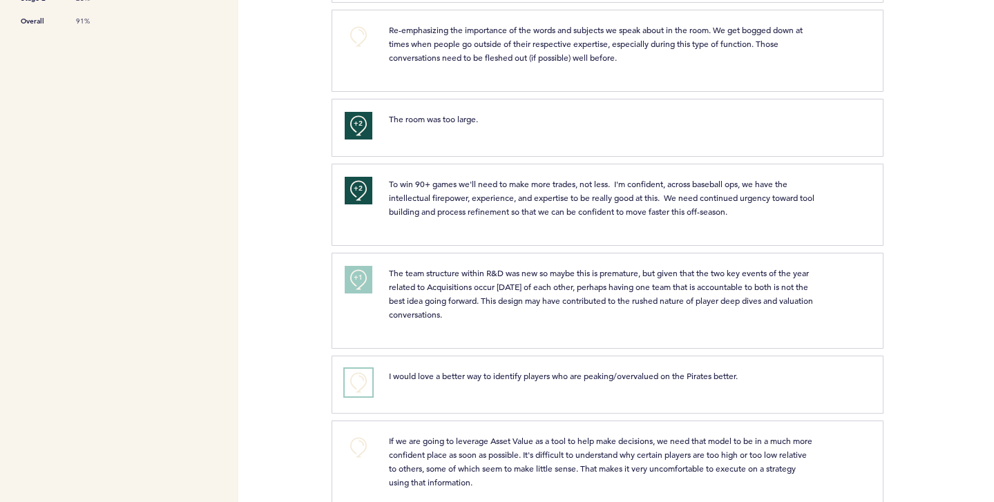
click at [348, 382] on button "+0" at bounding box center [359, 383] width 28 height 28
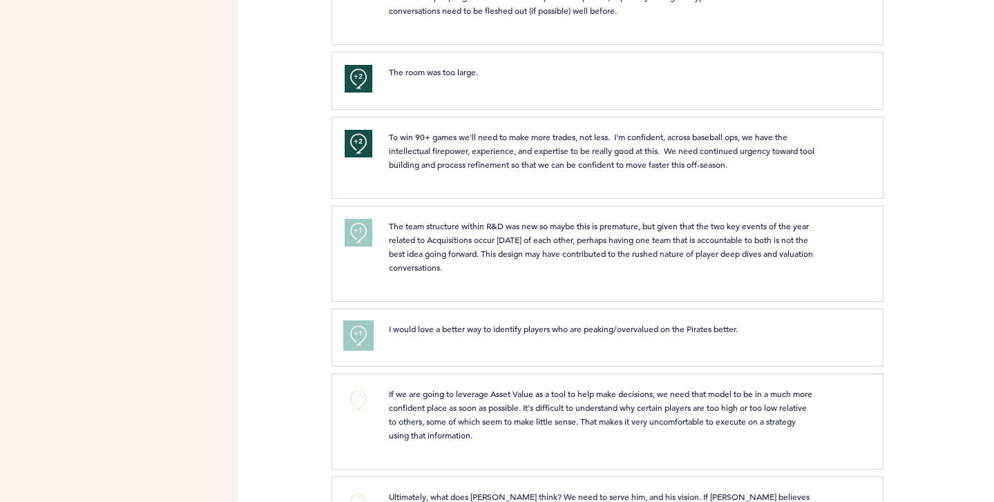
scroll to position [526, 0]
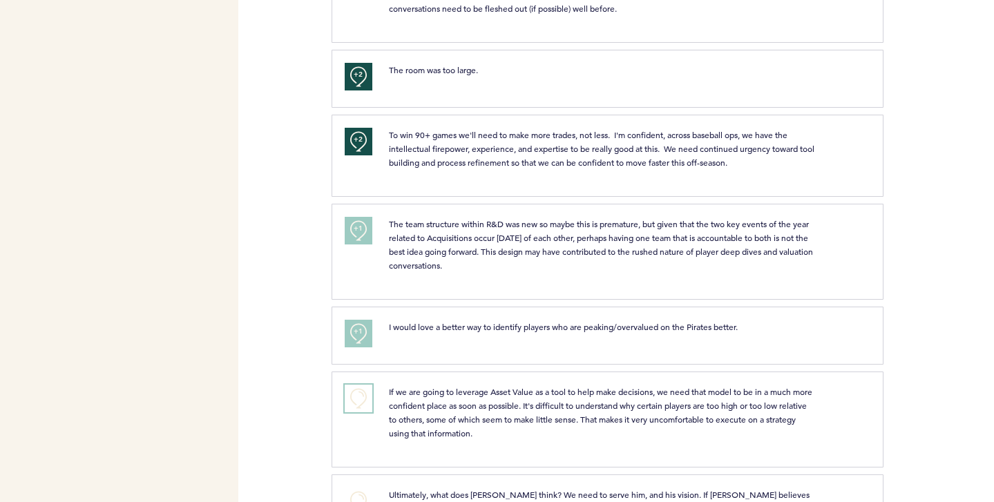
click at [352, 396] on button "+0" at bounding box center [359, 399] width 28 height 28
click at [352, 396] on button "+1" at bounding box center [359, 399] width 28 height 28
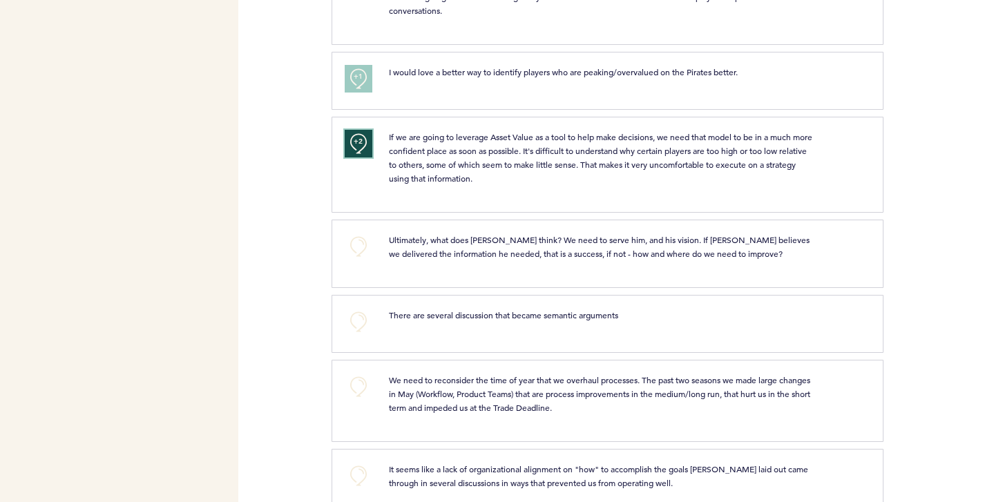
scroll to position [790, 0]
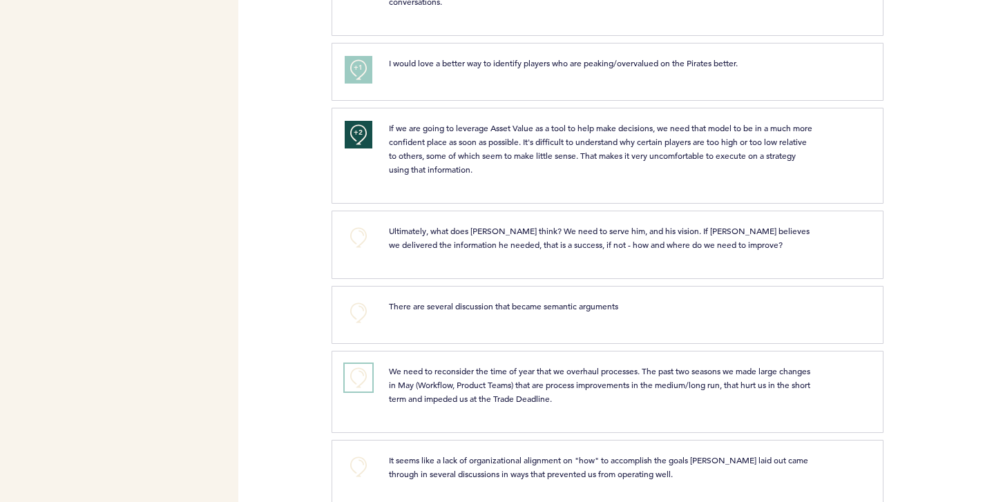
click at [351, 368] on button "+0" at bounding box center [359, 378] width 28 height 28
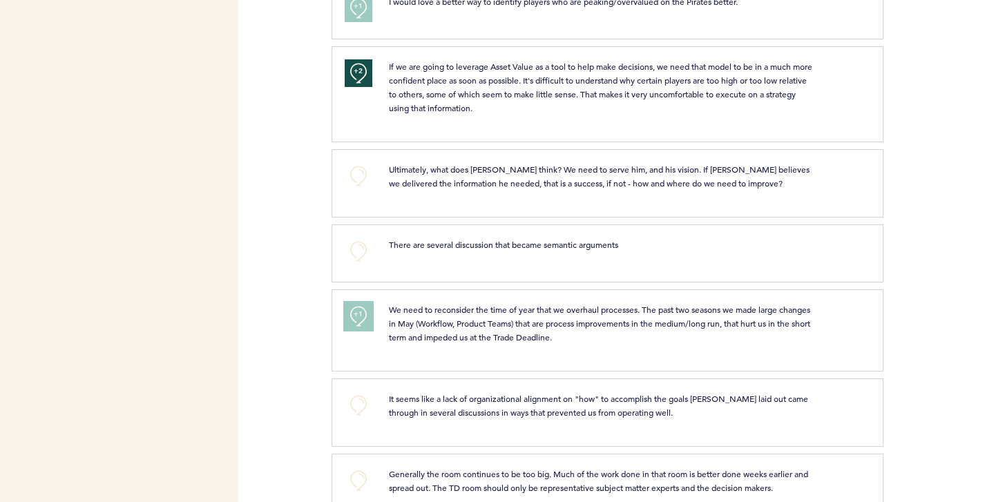
scroll to position [891, 0]
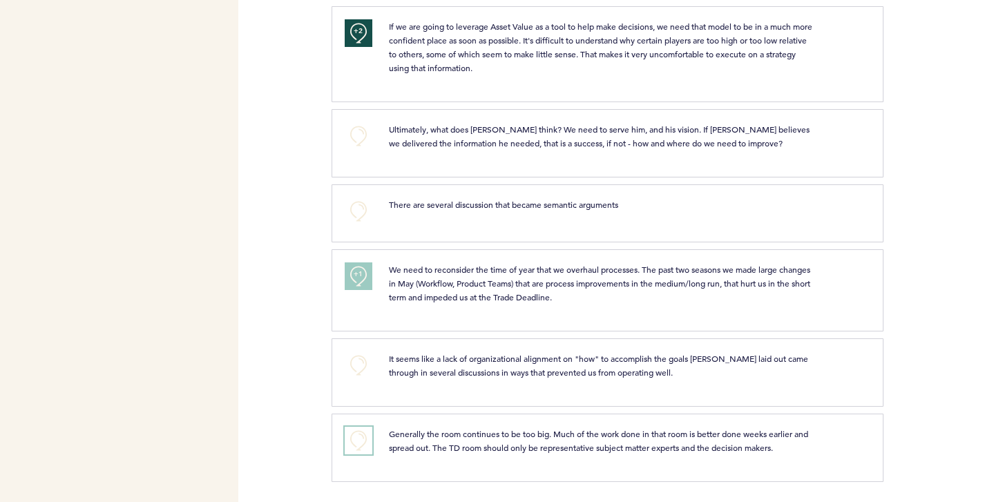
click at [357, 445] on button "+0" at bounding box center [359, 441] width 28 height 28
click at [357, 445] on button "+1" at bounding box center [359, 441] width 28 height 28
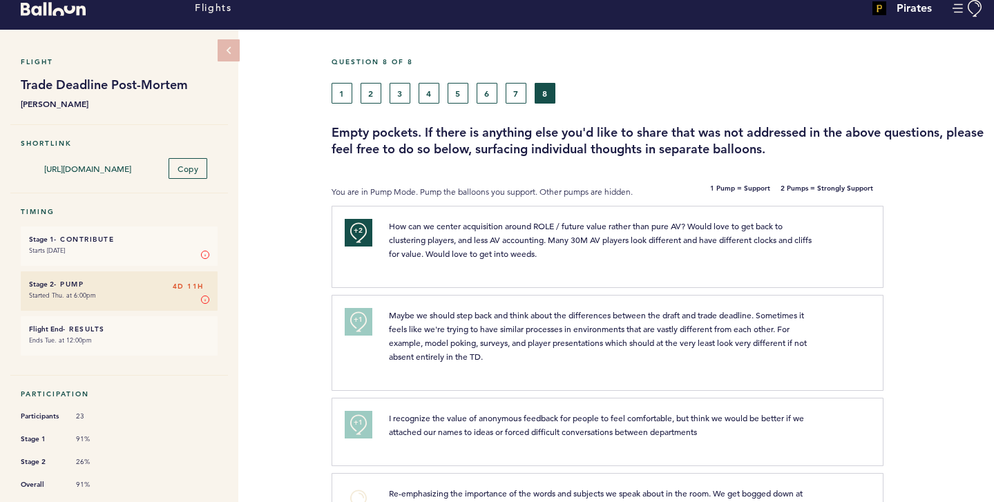
scroll to position [0, 0]
